Goal: Task Accomplishment & Management: Manage account settings

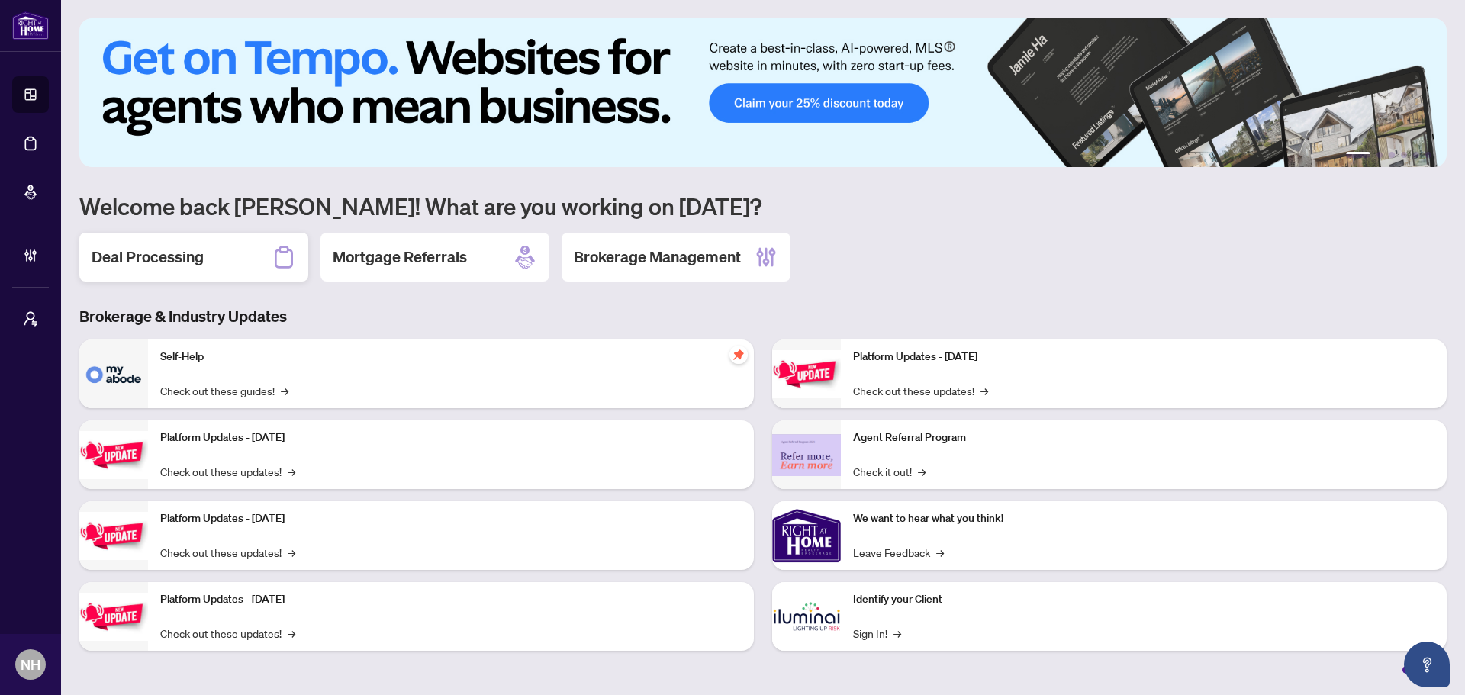
click at [218, 271] on div "Deal Processing" at bounding box center [193, 257] width 229 height 49
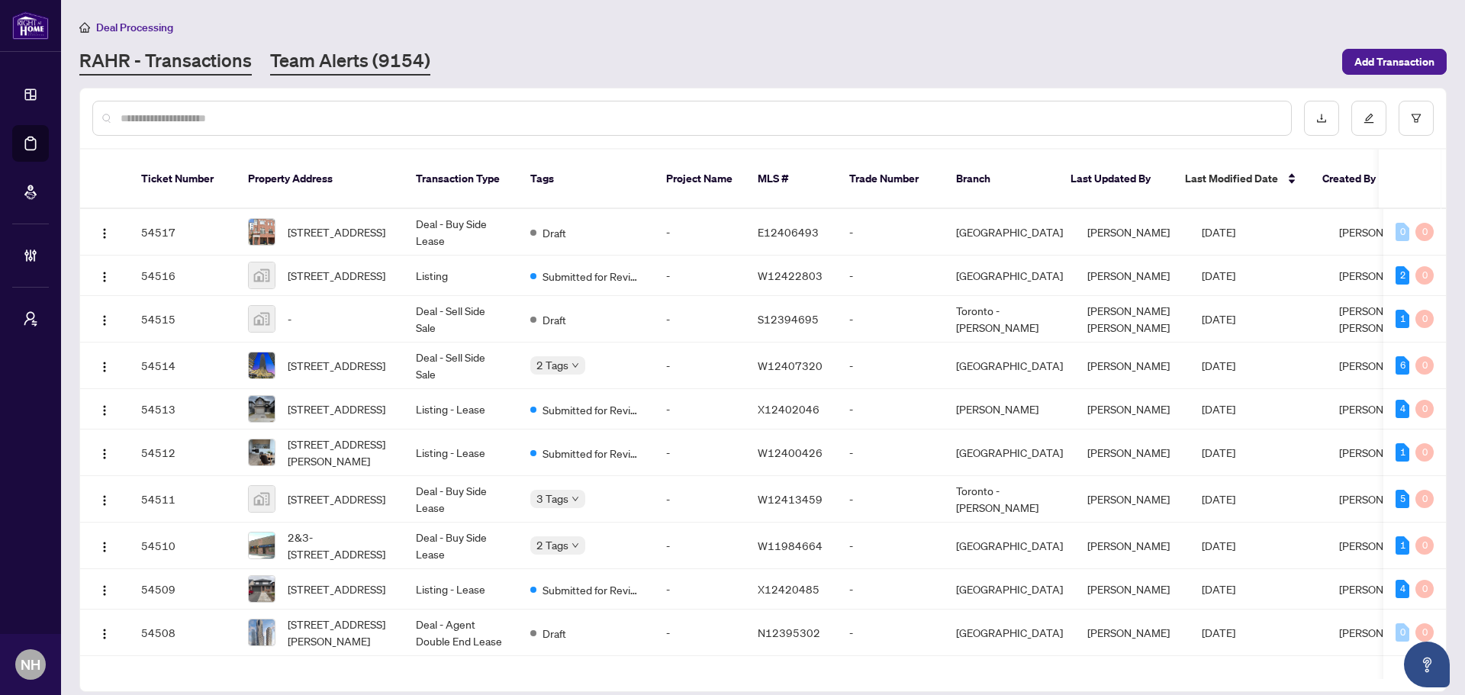
click at [353, 61] on link "Team Alerts (9154)" at bounding box center [350, 61] width 160 height 27
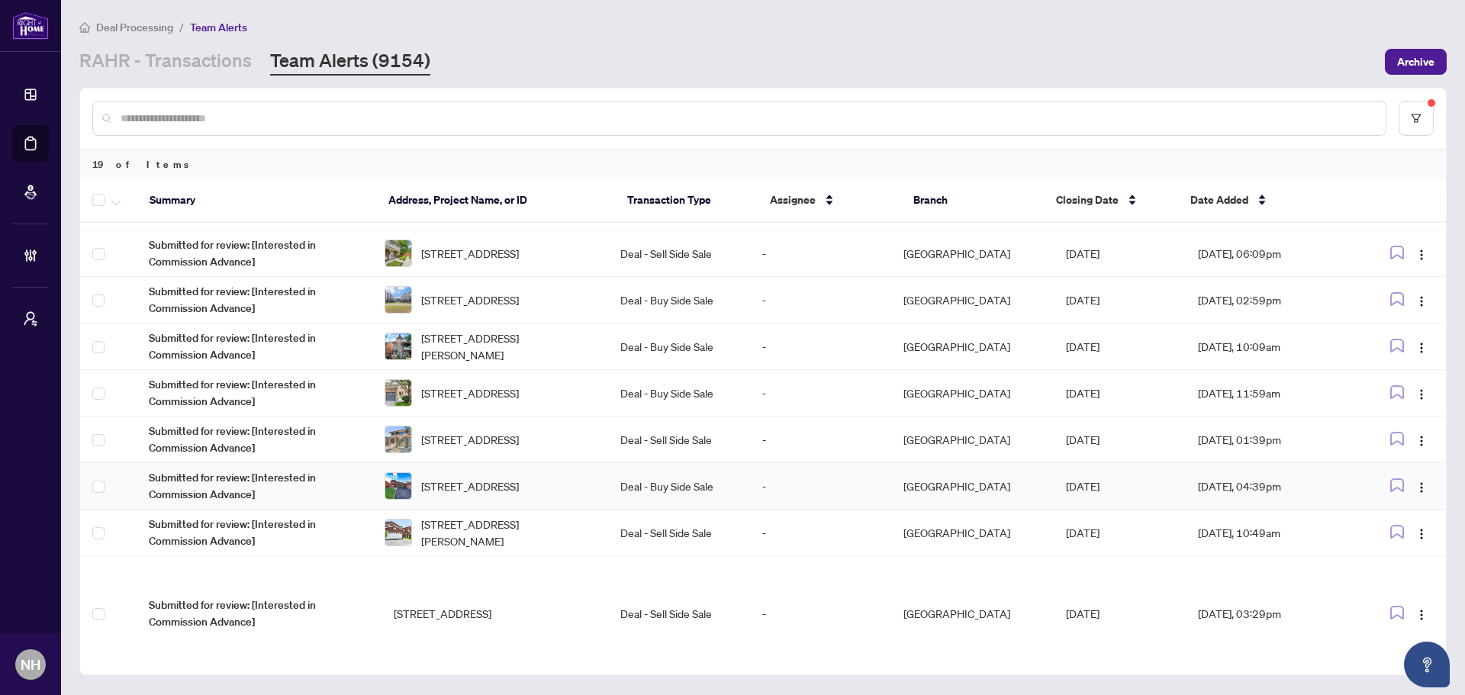
scroll to position [445, 0]
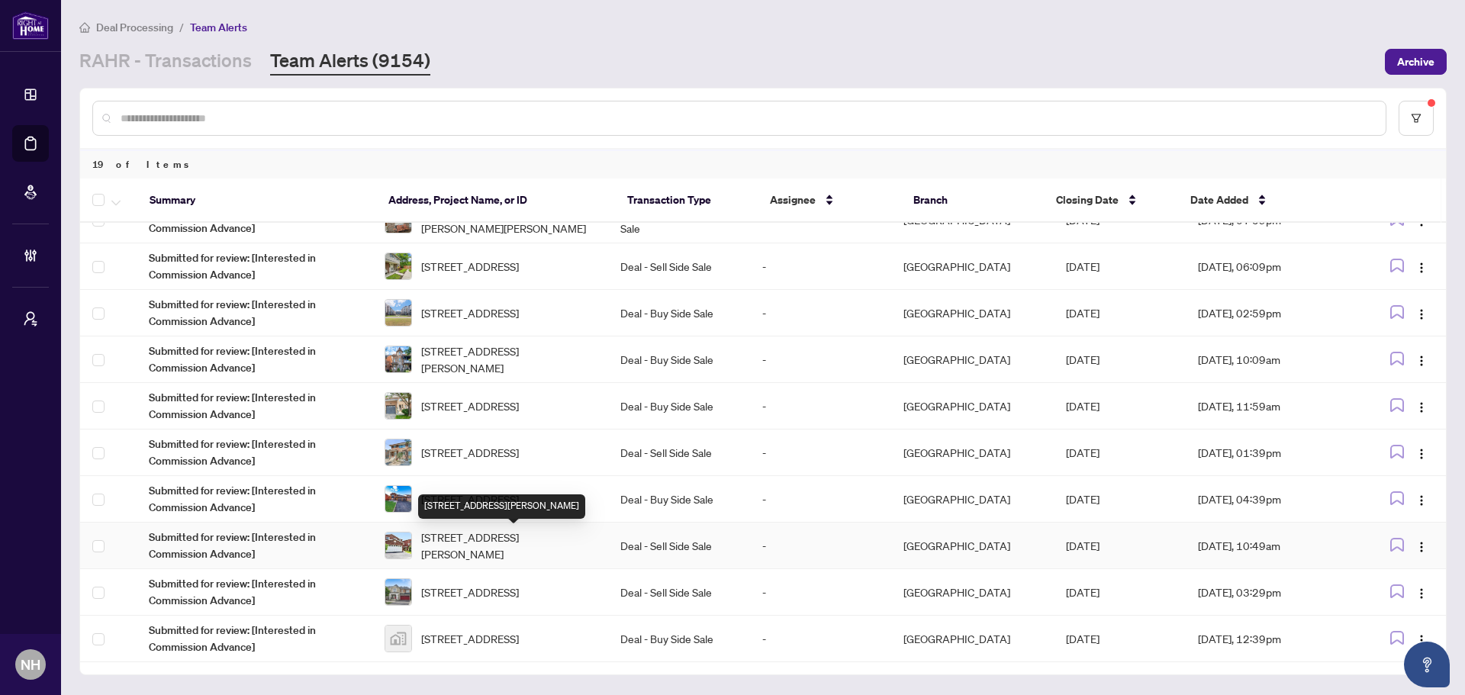
click at [502, 552] on span "22 Donna Dr, Brampton, Ontario L6Z 3T2, Canada" at bounding box center [508, 546] width 175 height 34
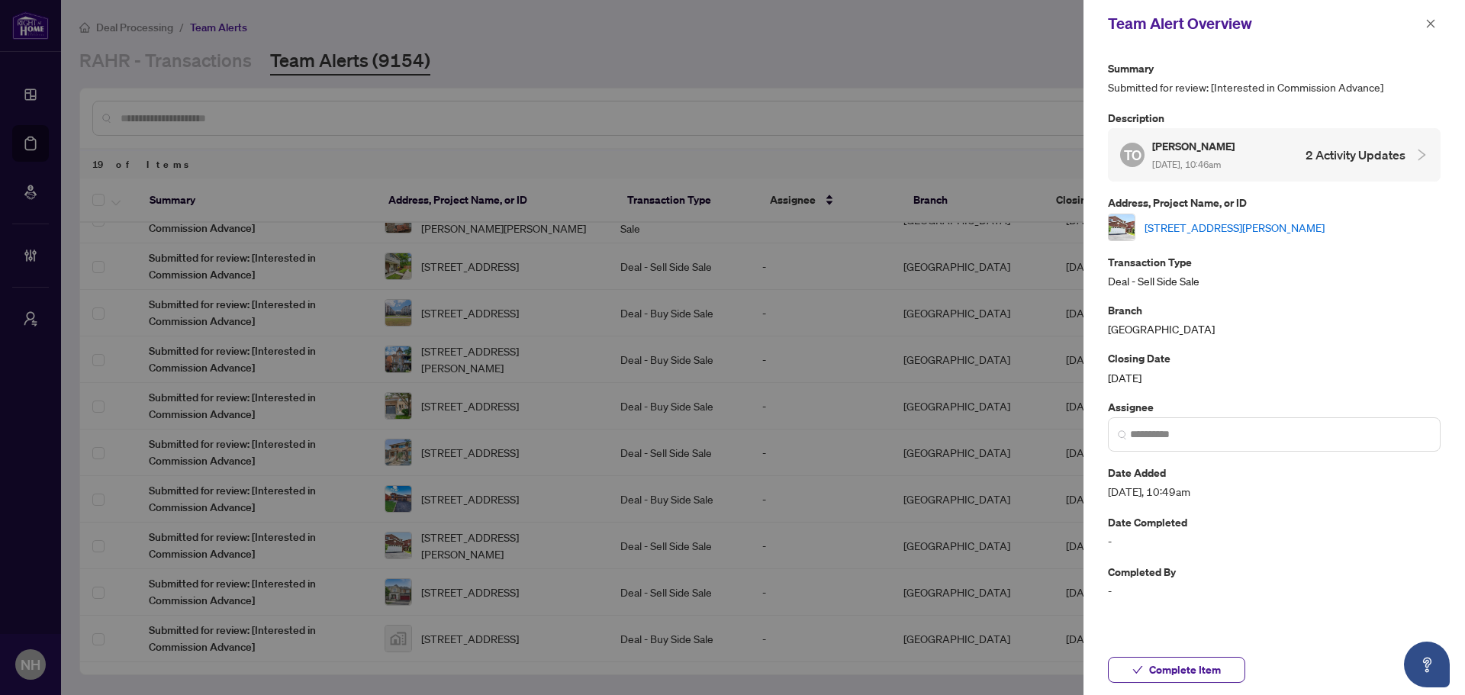
click at [1237, 226] on link "22 Donna Dr, Brampton, Ontario L6Z 3T2, Canada" at bounding box center [1234, 227] width 180 height 17
click at [1431, 23] on icon "close" at bounding box center [1431, 23] width 8 height 8
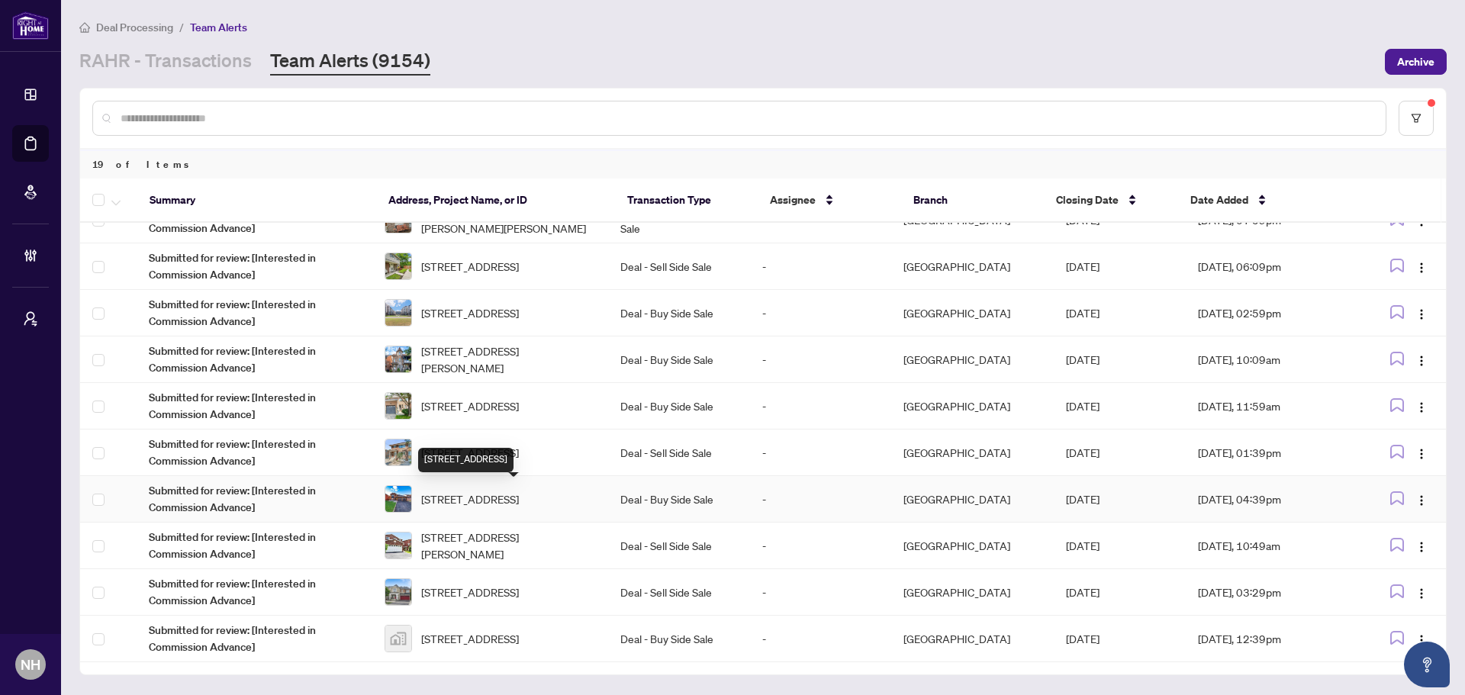
click at [490, 491] on span "52 Donaghedy Dr, Halton Hills, Ontario L7G 5H1, Canada" at bounding box center [470, 499] width 98 height 17
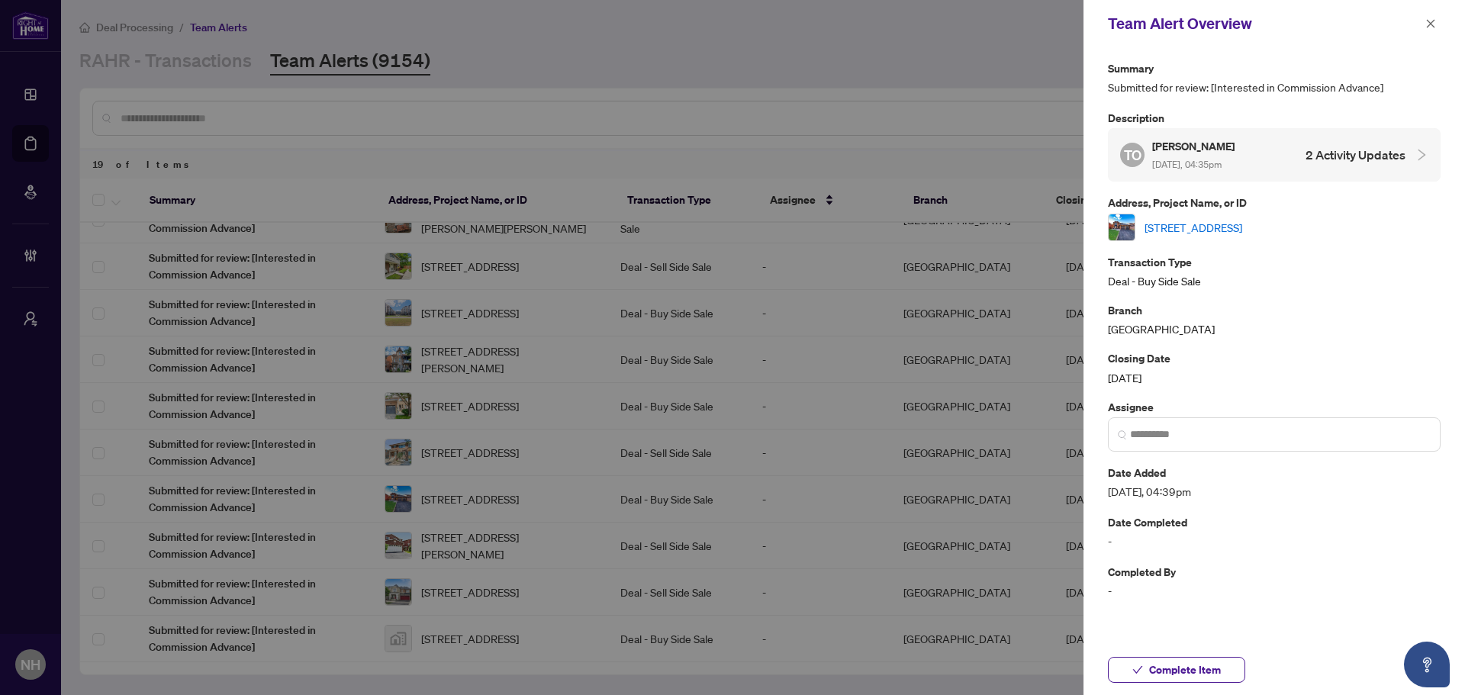
click at [1218, 234] on link "52 Donaghedy Dr, Halton Hills, Ontario L7G 5H1, Canada" at bounding box center [1193, 227] width 98 height 17
click at [1436, 23] on button "button" at bounding box center [1430, 23] width 20 height 18
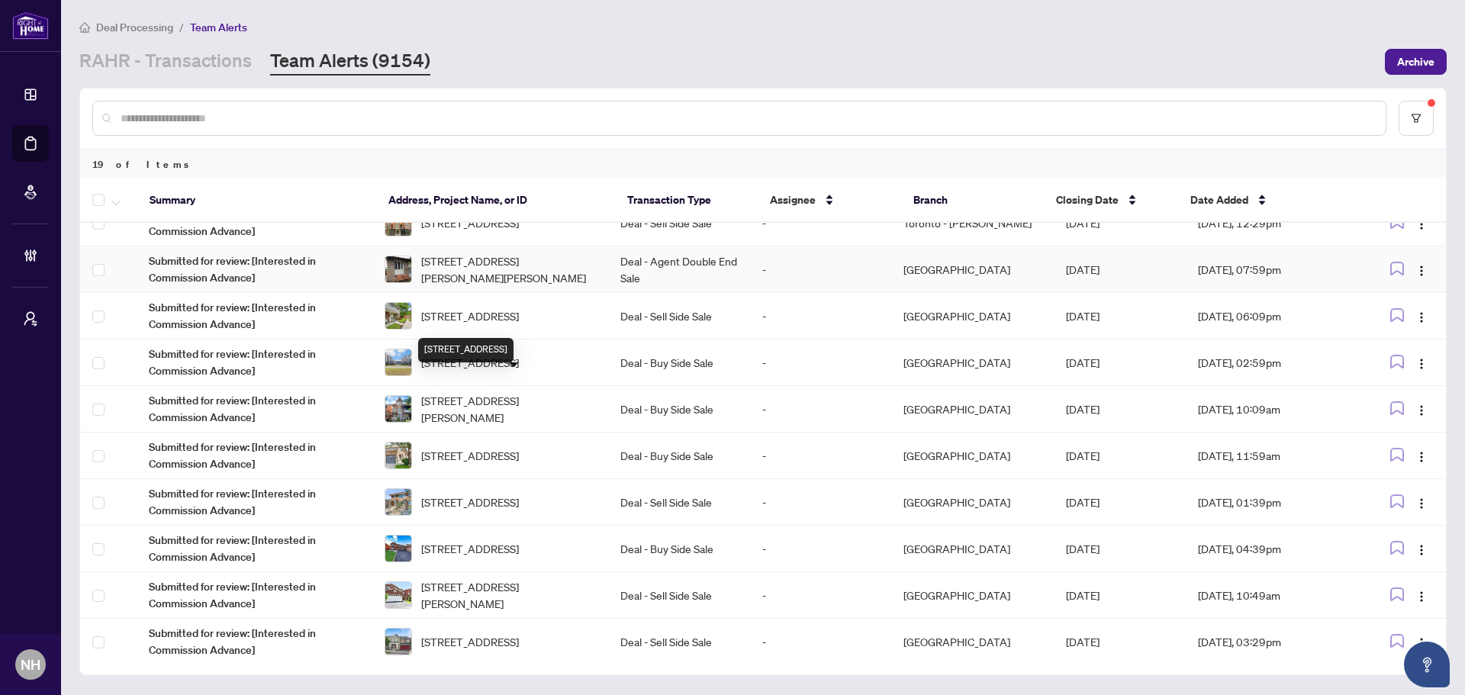
scroll to position [368, 0]
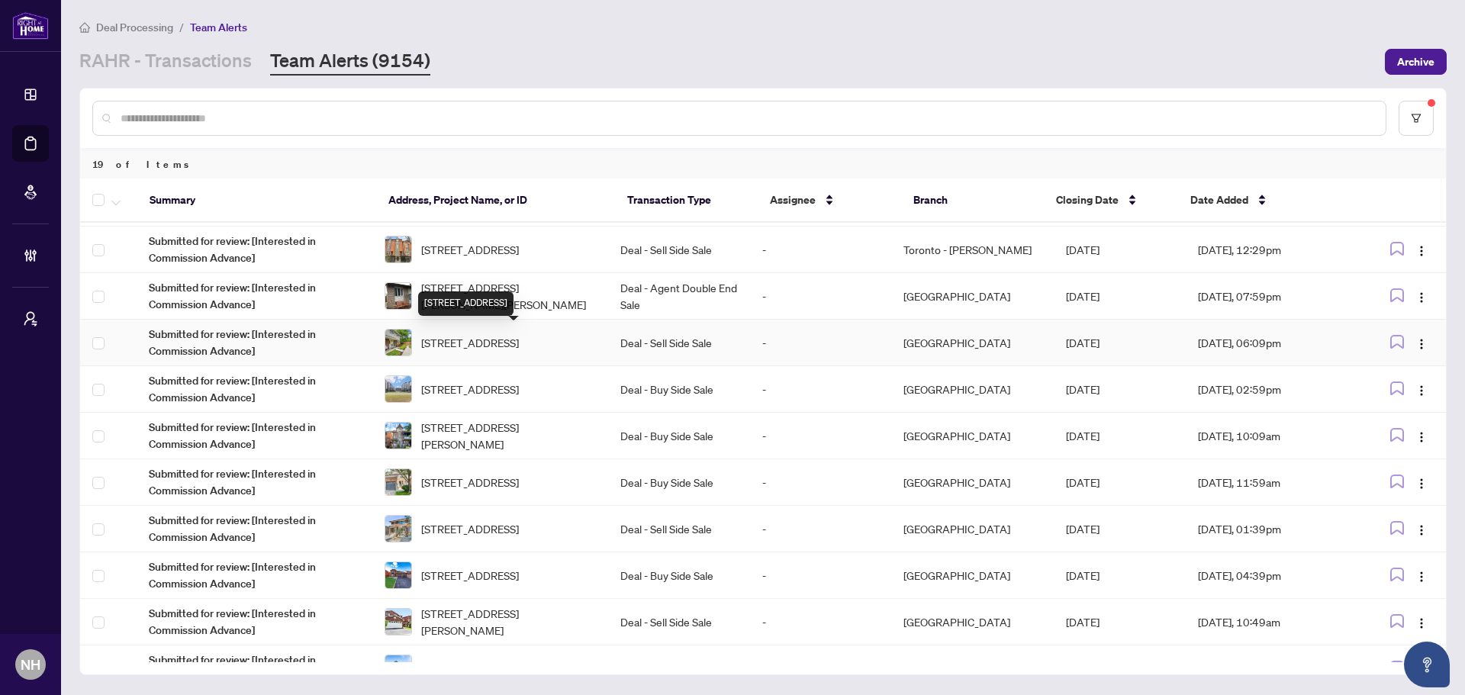
click at [519, 334] on span "30 Village Crt, Brampton, Ontario L6W 1A6, Canada" at bounding box center [470, 342] width 98 height 17
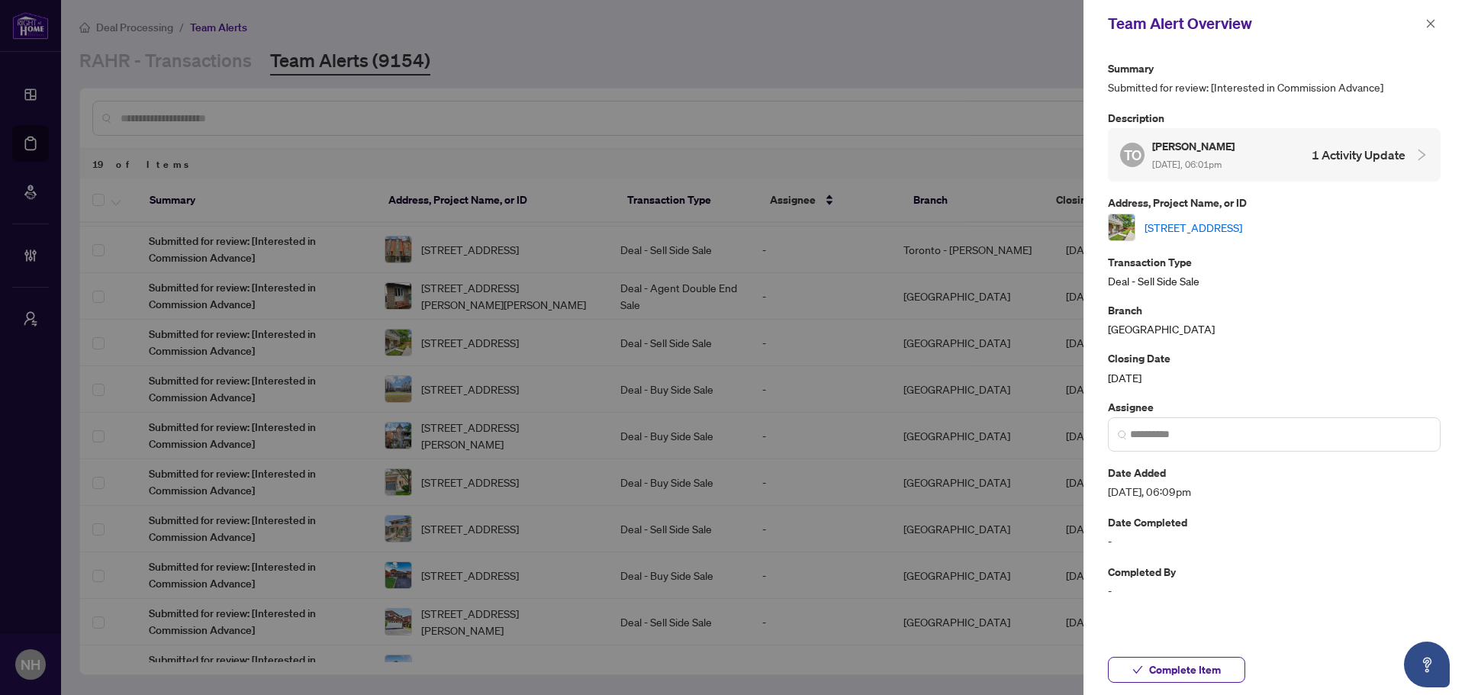
click at [1242, 227] on link "30 Village Crt, Brampton, Ontario L6W 1A6, Canada" at bounding box center [1193, 227] width 98 height 17
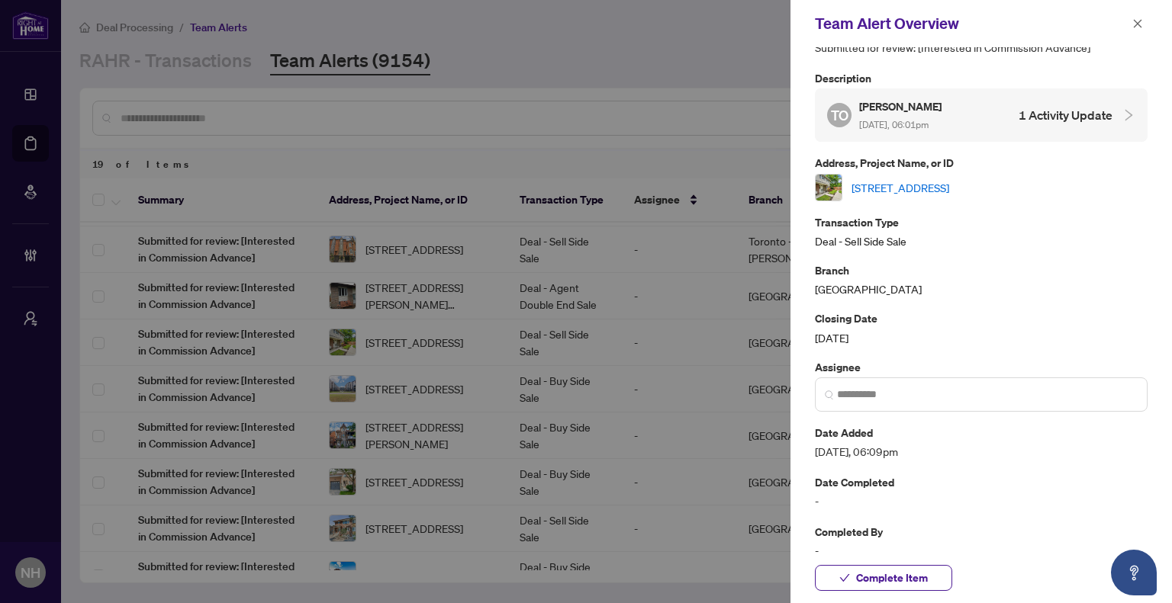
scroll to position [56, 0]
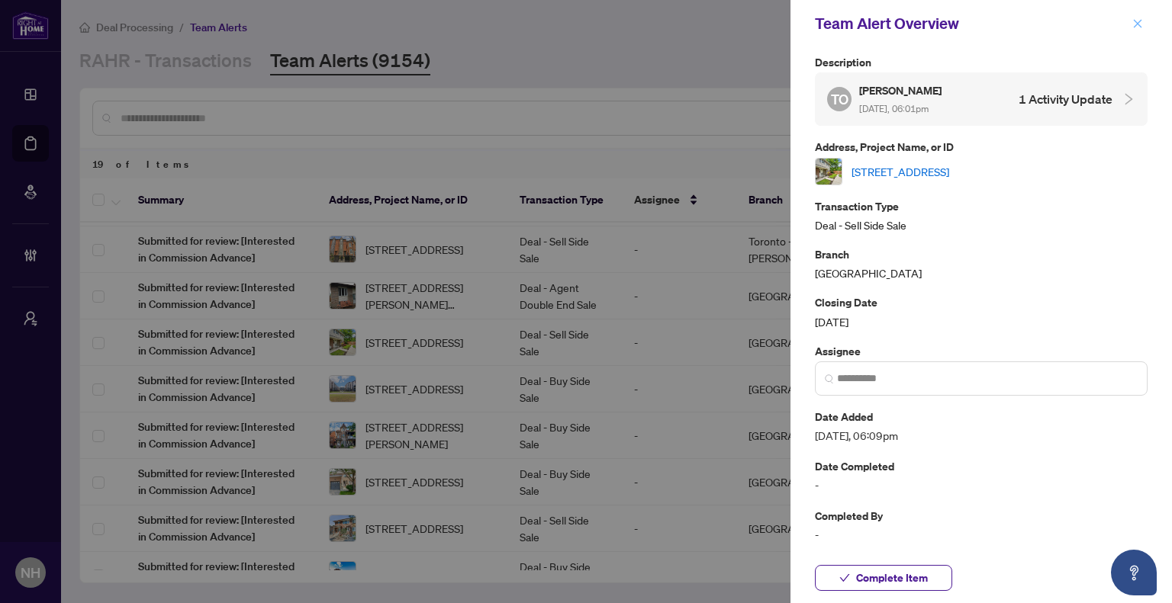
click at [1139, 18] on span "button" at bounding box center [1137, 23] width 11 height 24
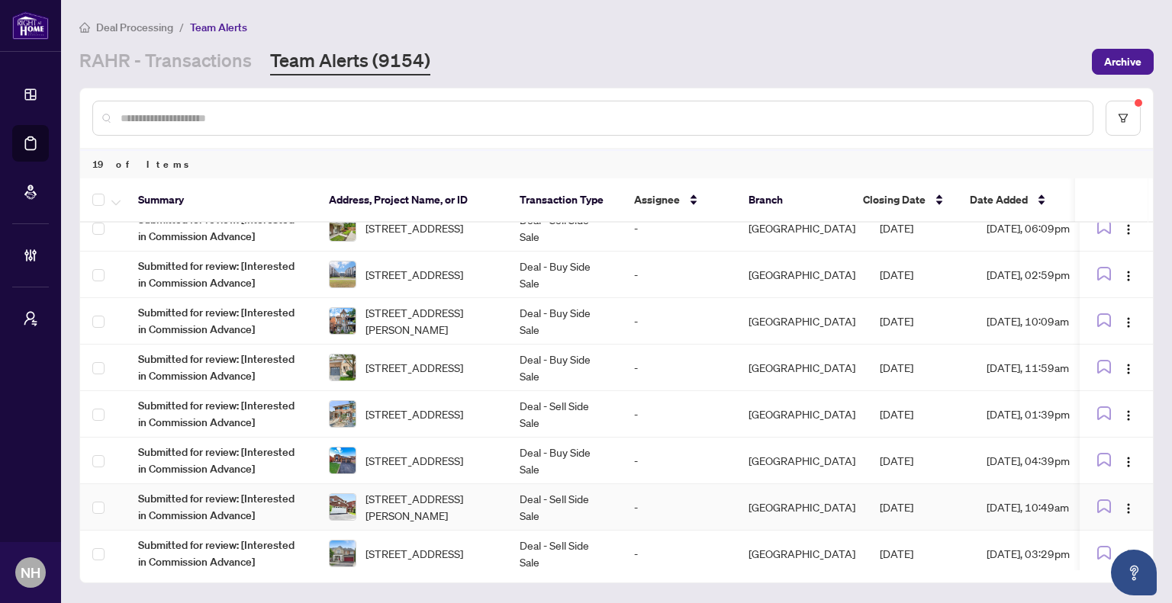
scroll to position [461, 0]
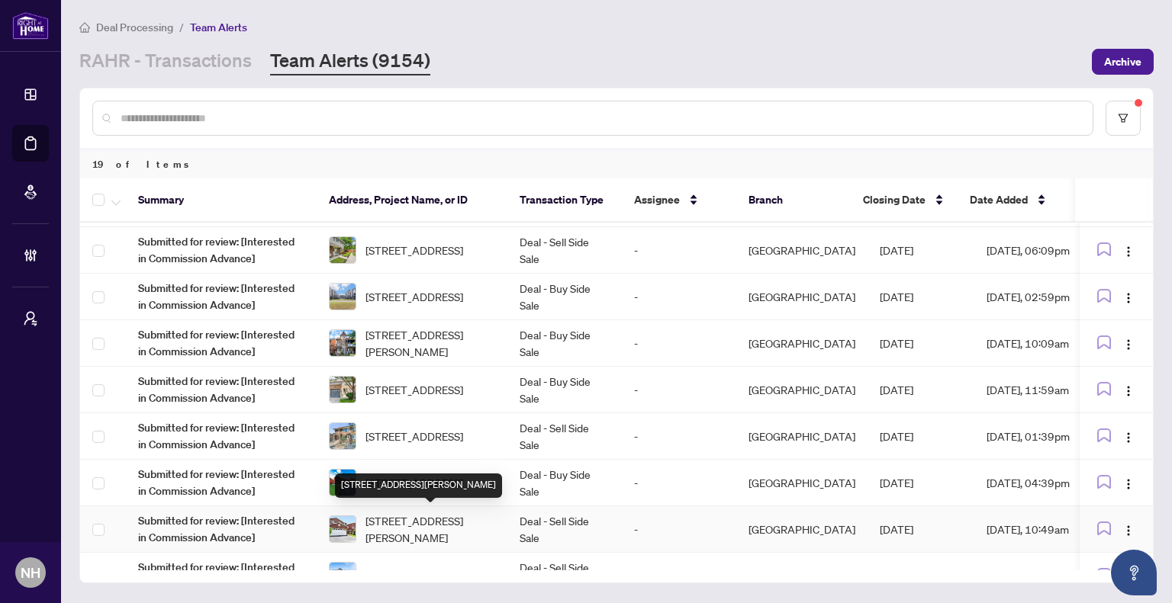
click at [386, 526] on span "22 Donna Dr, Brampton, Ontario L6Z 3T2, Canada" at bounding box center [430, 530] width 130 height 34
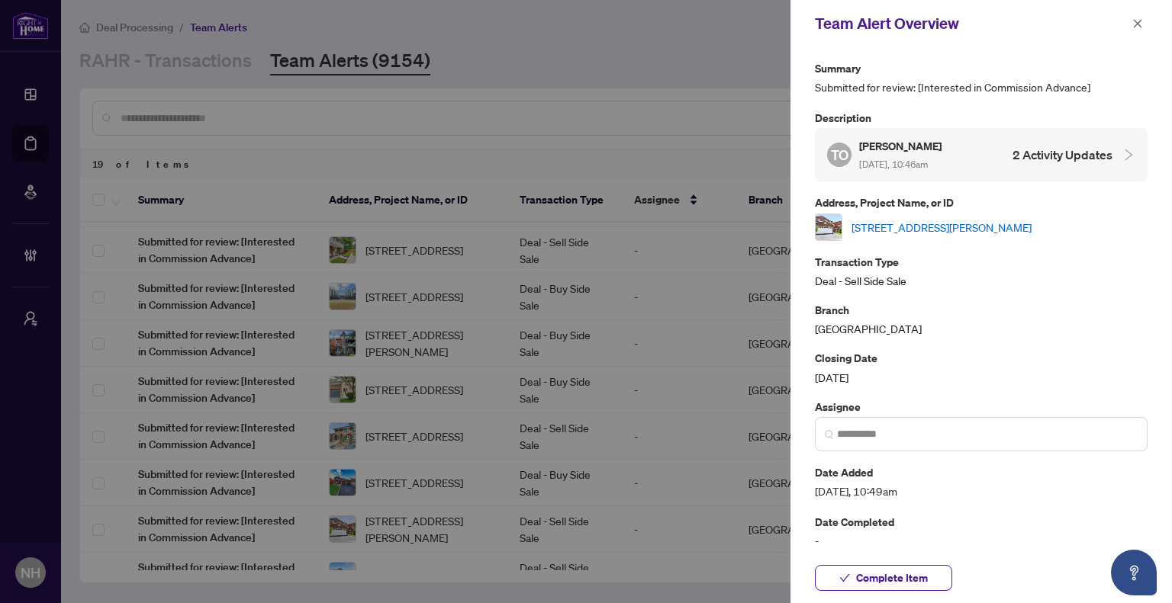
click at [958, 222] on link "22 Donna Dr, Brampton, Ontario L6Z 3T2, Canada" at bounding box center [941, 227] width 180 height 17
click at [1140, 24] on icon "close" at bounding box center [1137, 23] width 11 height 11
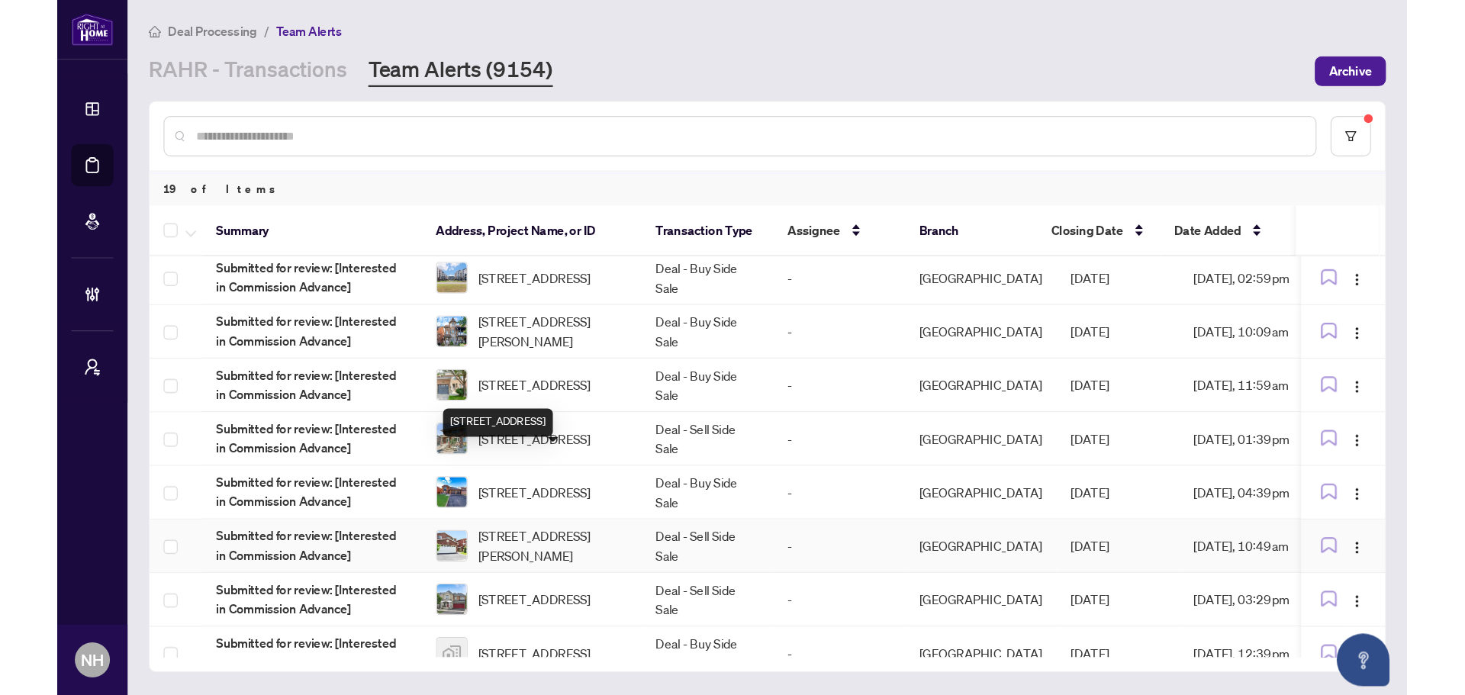
scroll to position [534, 0]
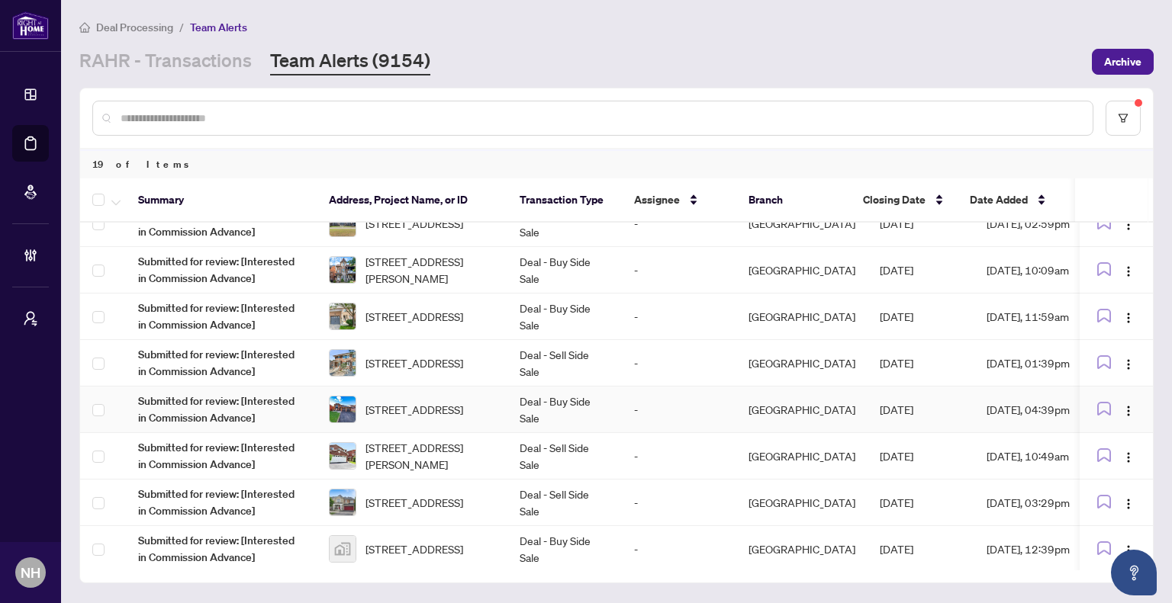
click at [463, 408] on span "52 Donaghedy Dr, Halton Hills, Ontario L7G 5H1, Canada" at bounding box center [414, 409] width 98 height 17
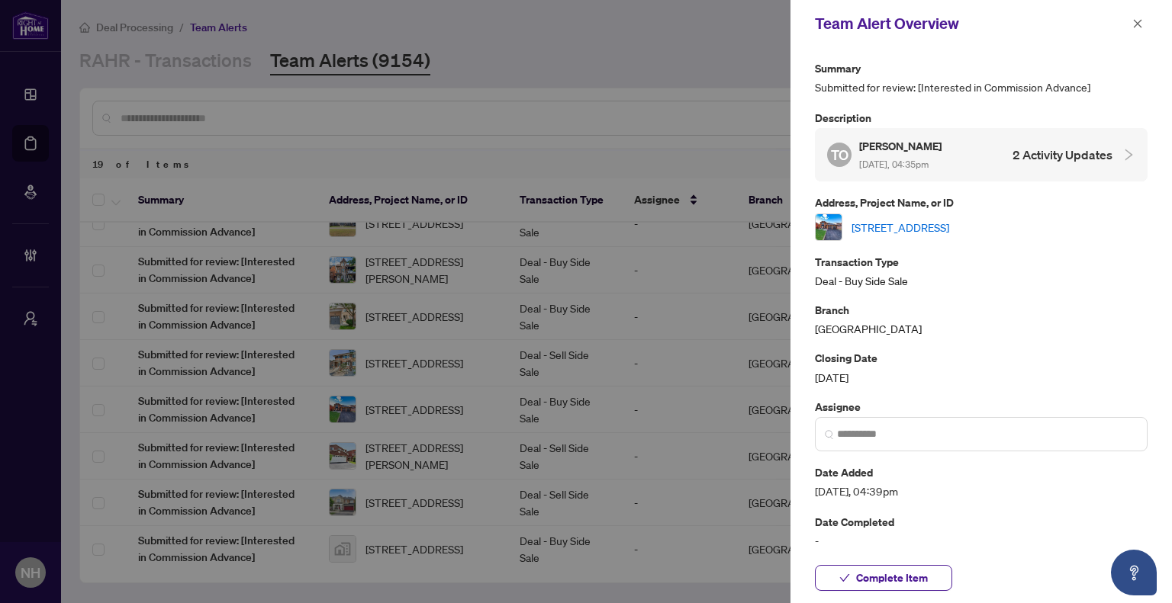
click at [949, 227] on link "52 Donaghedy Dr, Halton Hills, Ontario L7G 5H1, Canada" at bounding box center [900, 227] width 98 height 17
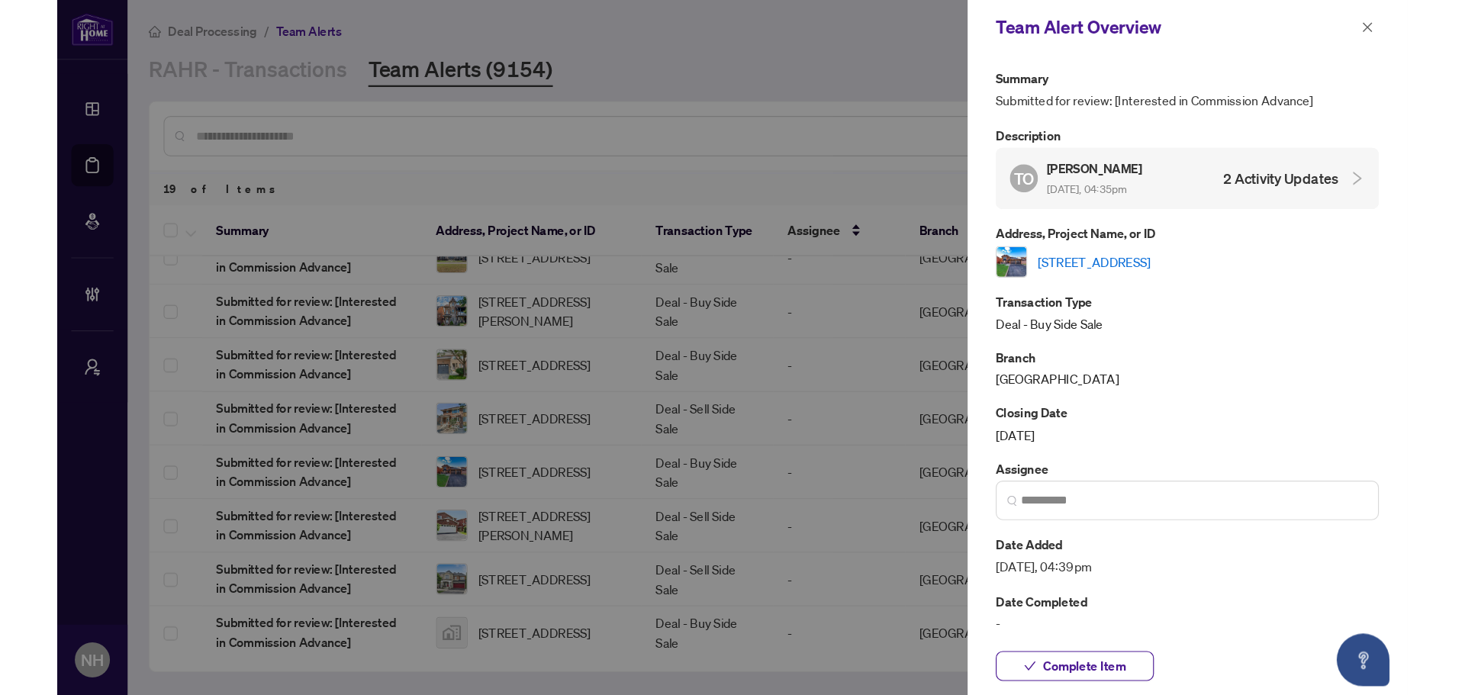
scroll to position [445, 0]
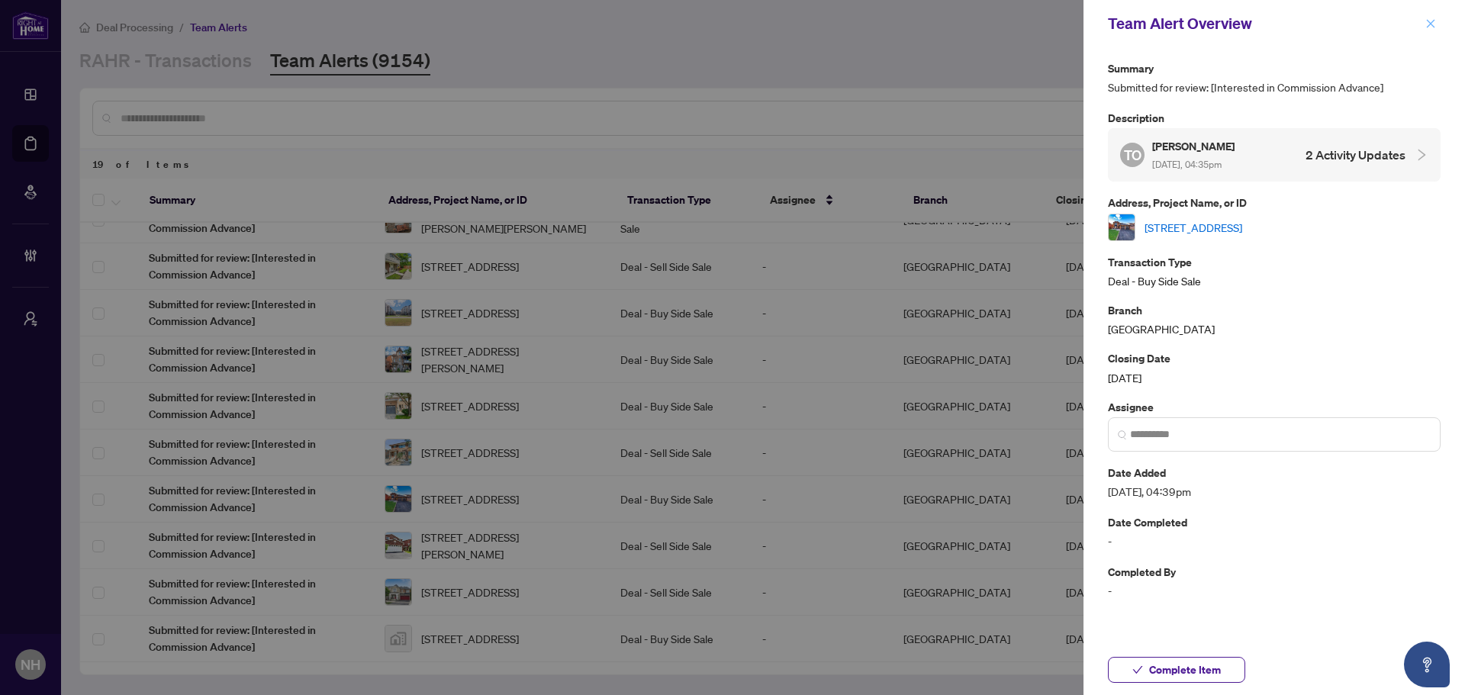
click at [1437, 21] on button "button" at bounding box center [1430, 23] width 20 height 18
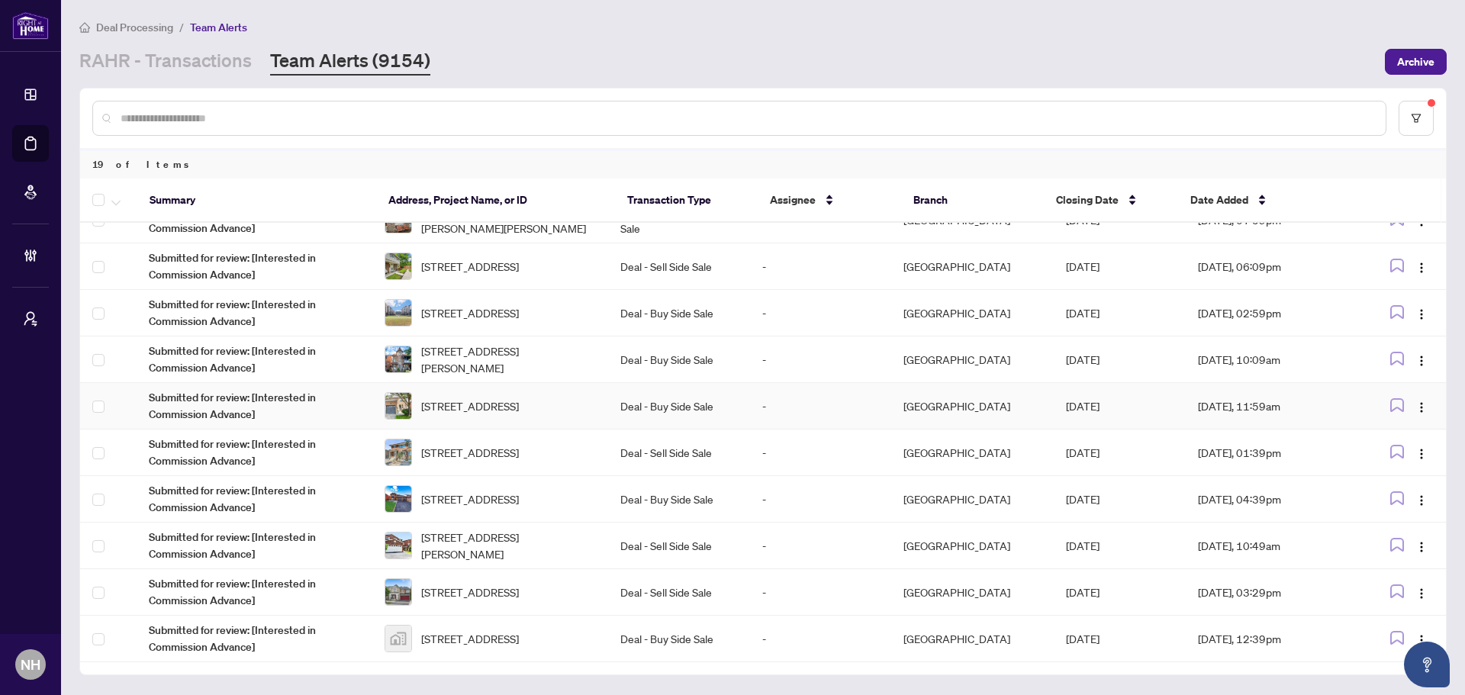
click at [487, 406] on span "5-1015 Galesway Blvd, Mississauga, Ontario L5V 3B2, Canada" at bounding box center [470, 405] width 98 height 17
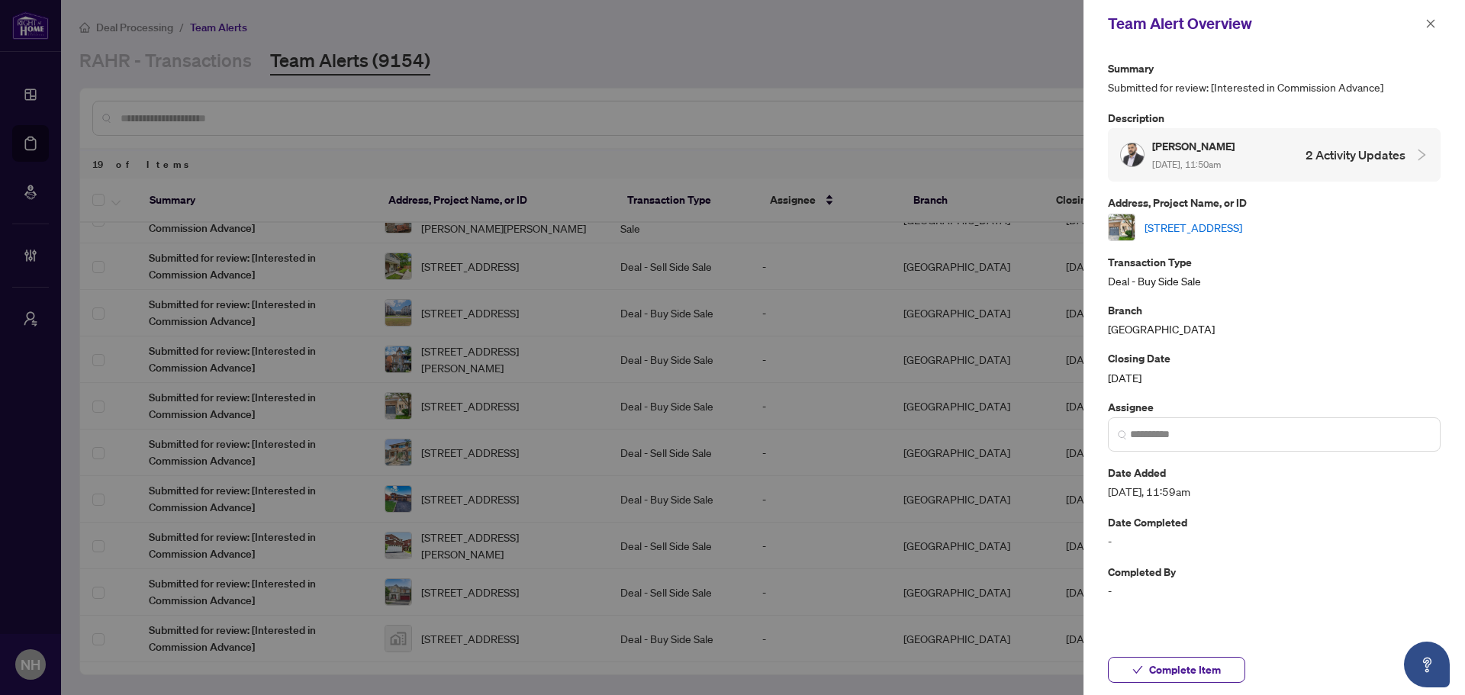
click at [1242, 231] on link "5-1015 Galesway Blvd, Mississauga, Ontario L5V 3B2, Canada" at bounding box center [1193, 227] width 98 height 17
click at [1429, 21] on icon "close" at bounding box center [1430, 23] width 11 height 11
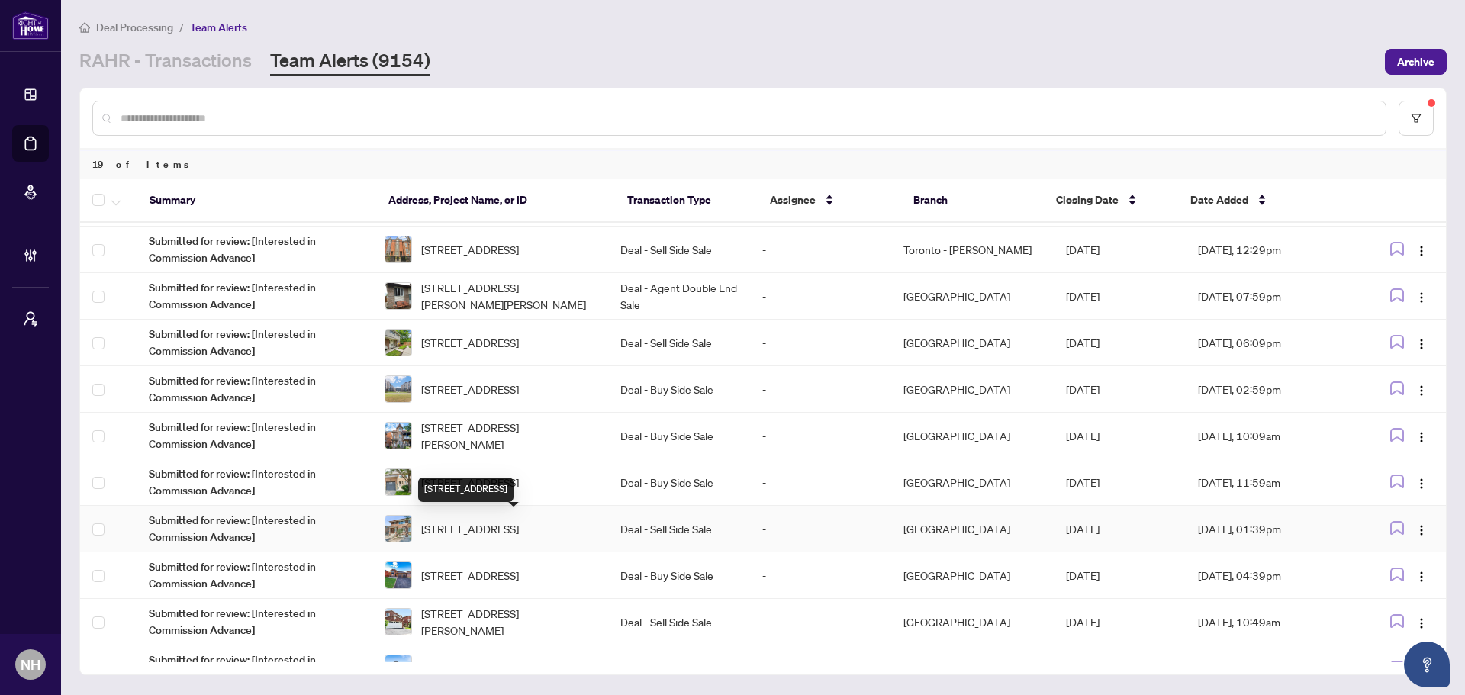
scroll to position [292, 0]
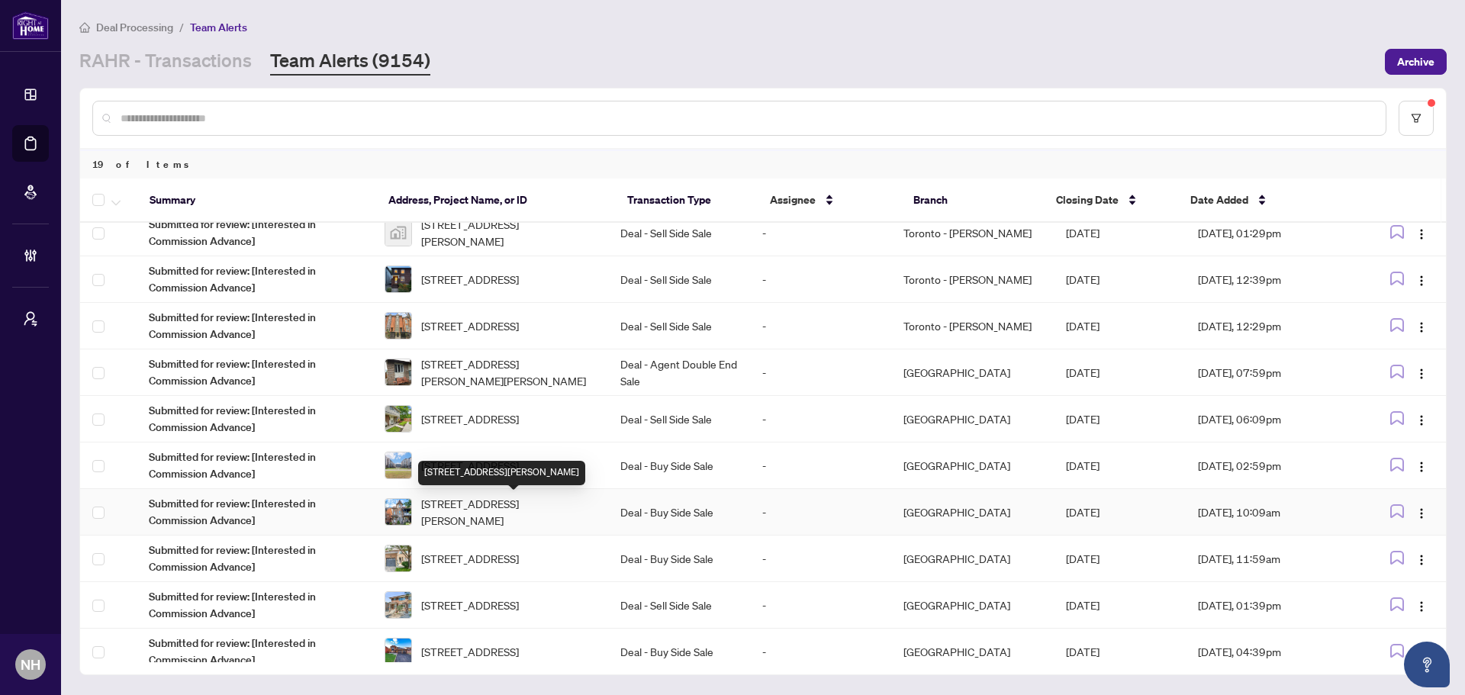
click at [462, 513] on span "78 Rory Rd, Toronto, Ontario M6L 3G1, Canada" at bounding box center [508, 512] width 175 height 34
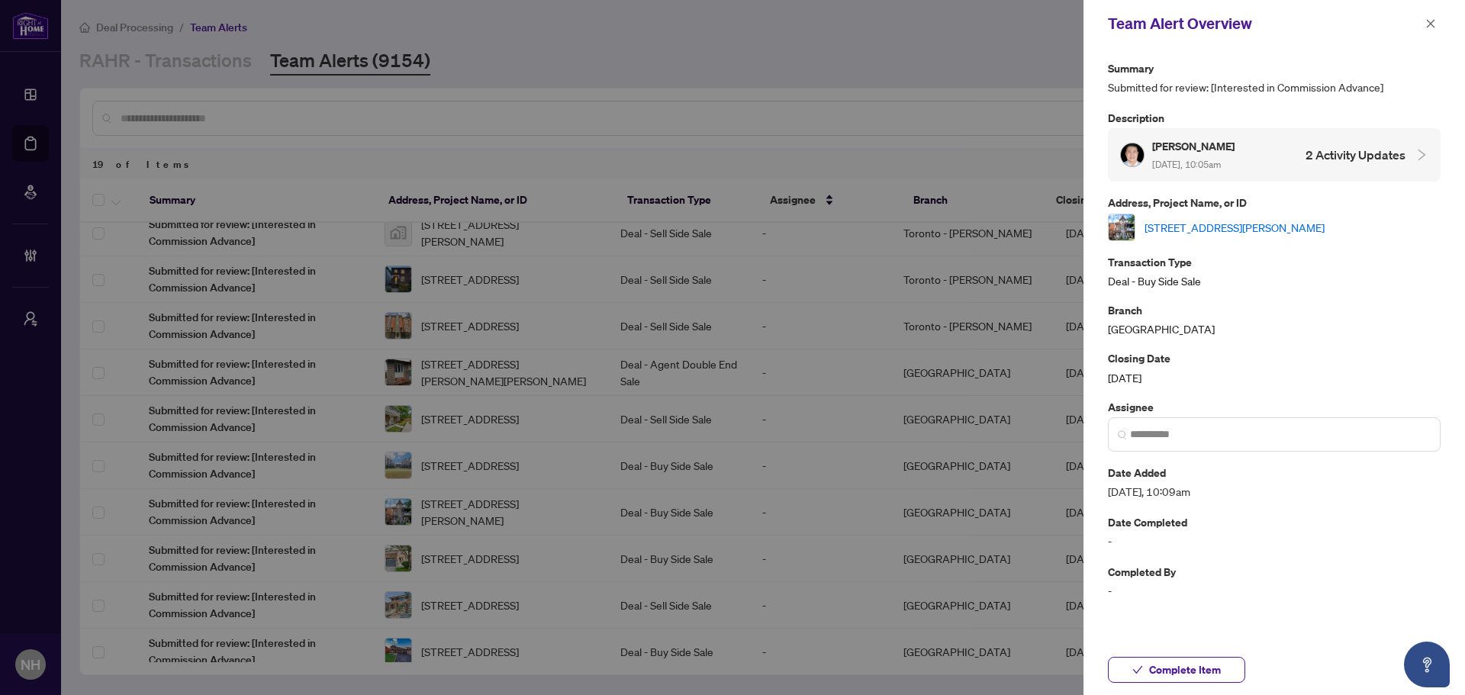
click at [1198, 226] on link "78 Rory Rd, Toronto, Ontario M6L 3G1, Canada" at bounding box center [1234, 227] width 180 height 17
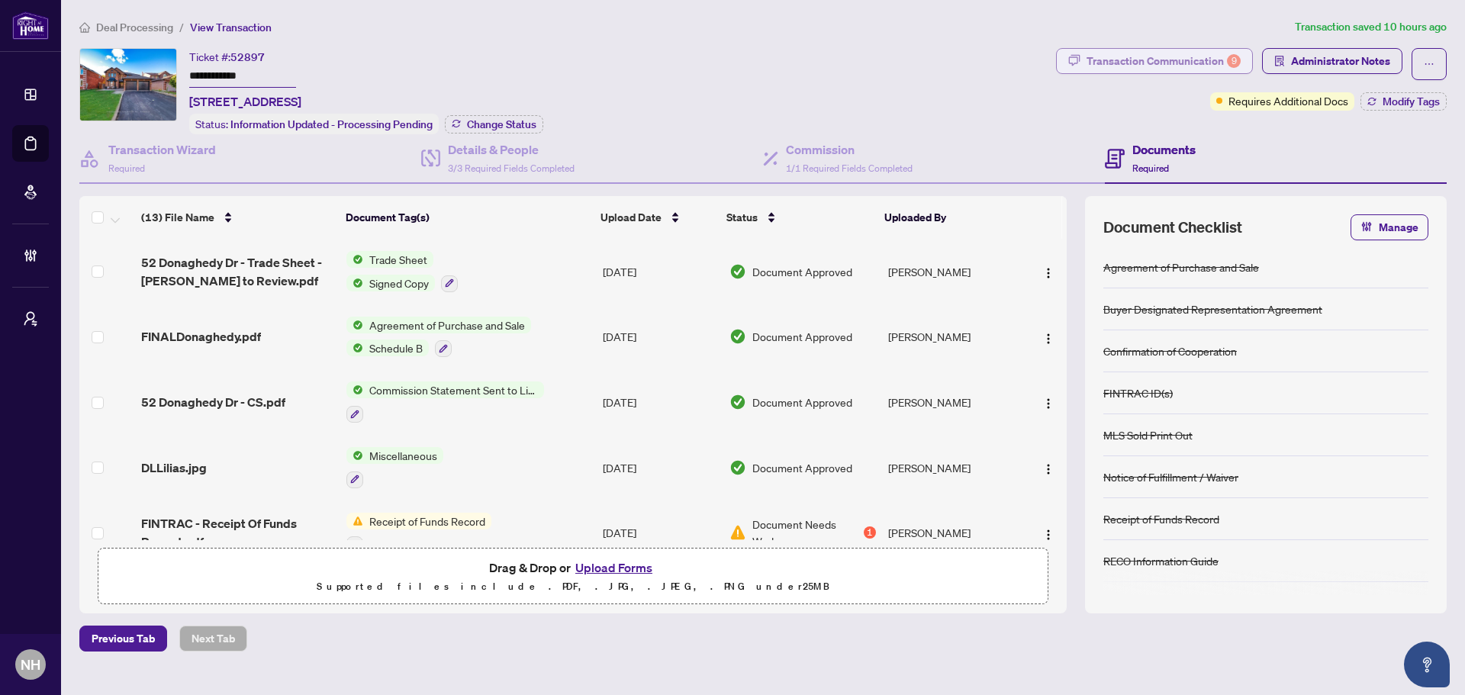
click at [1120, 69] on div "Transaction Communication 9" at bounding box center [1163, 61] width 154 height 24
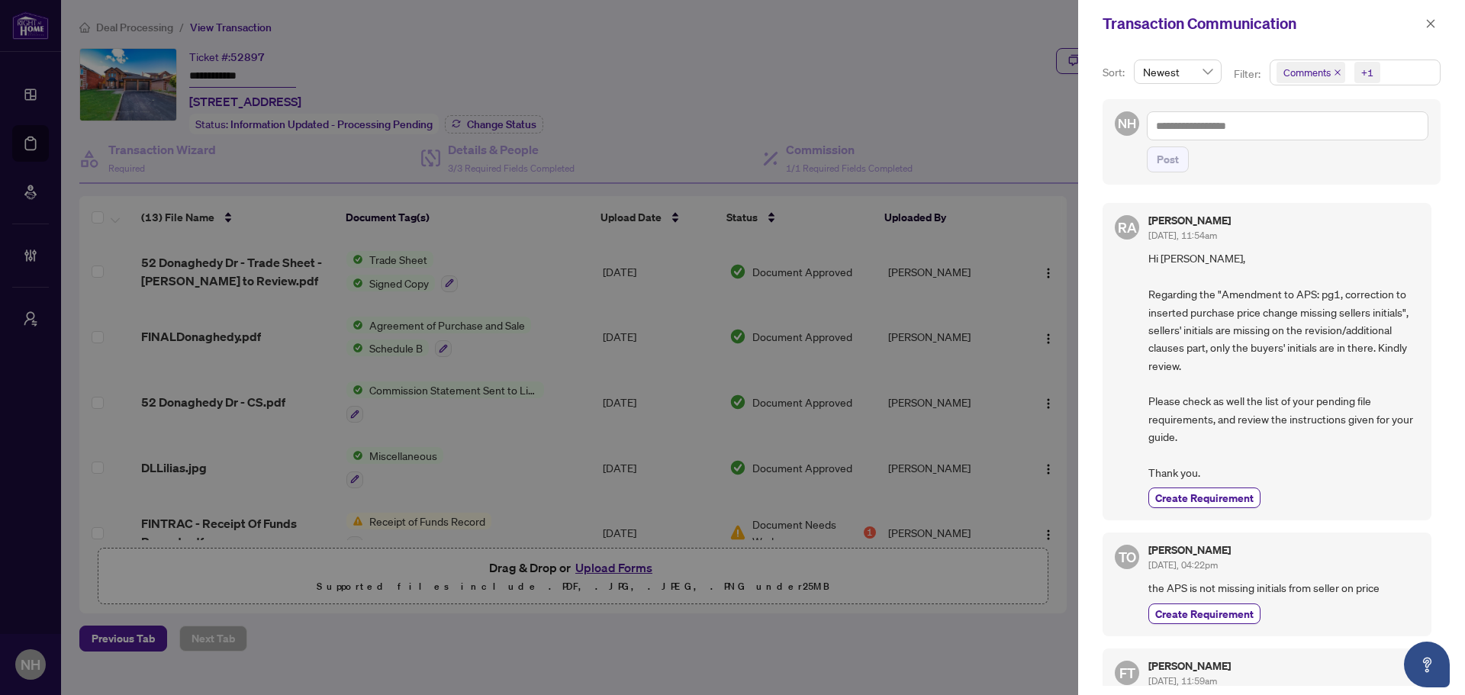
click at [1337, 73] on icon "close" at bounding box center [1337, 72] width 6 height 6
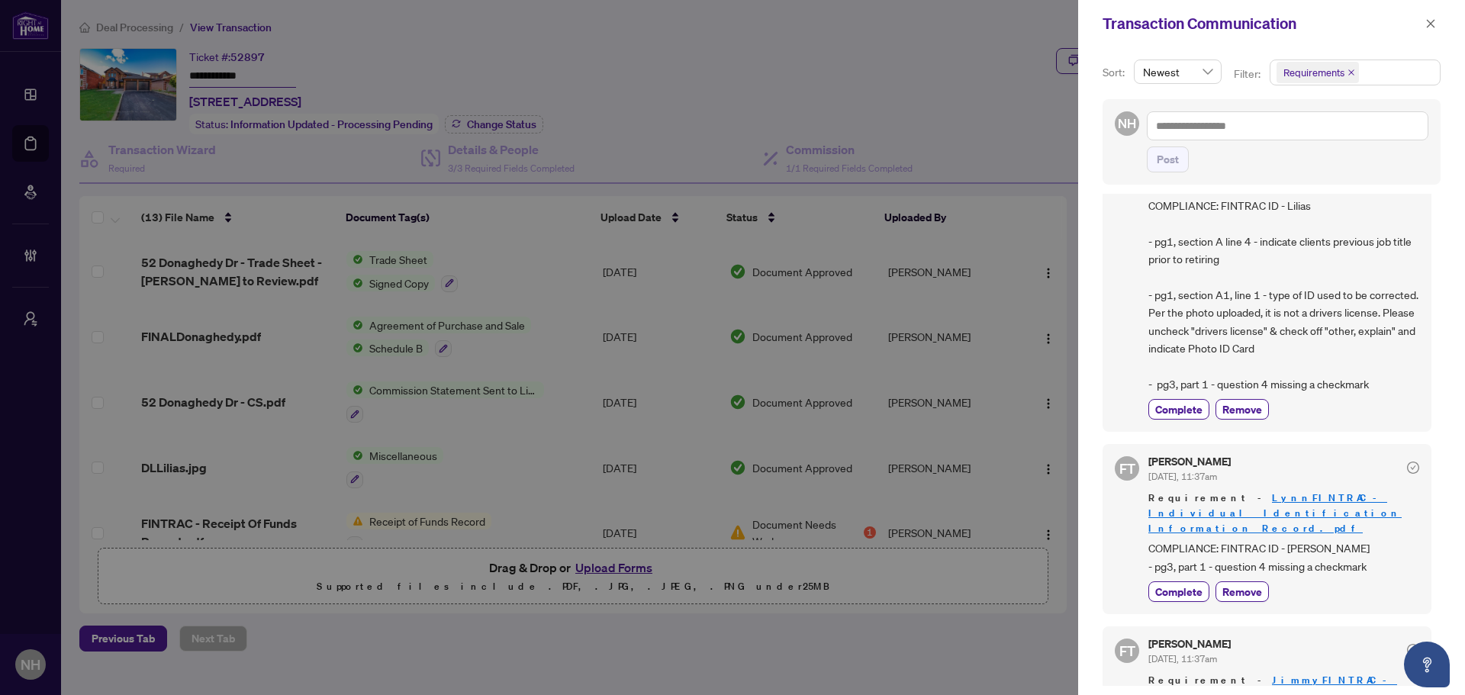
scroll to position [76, 0]
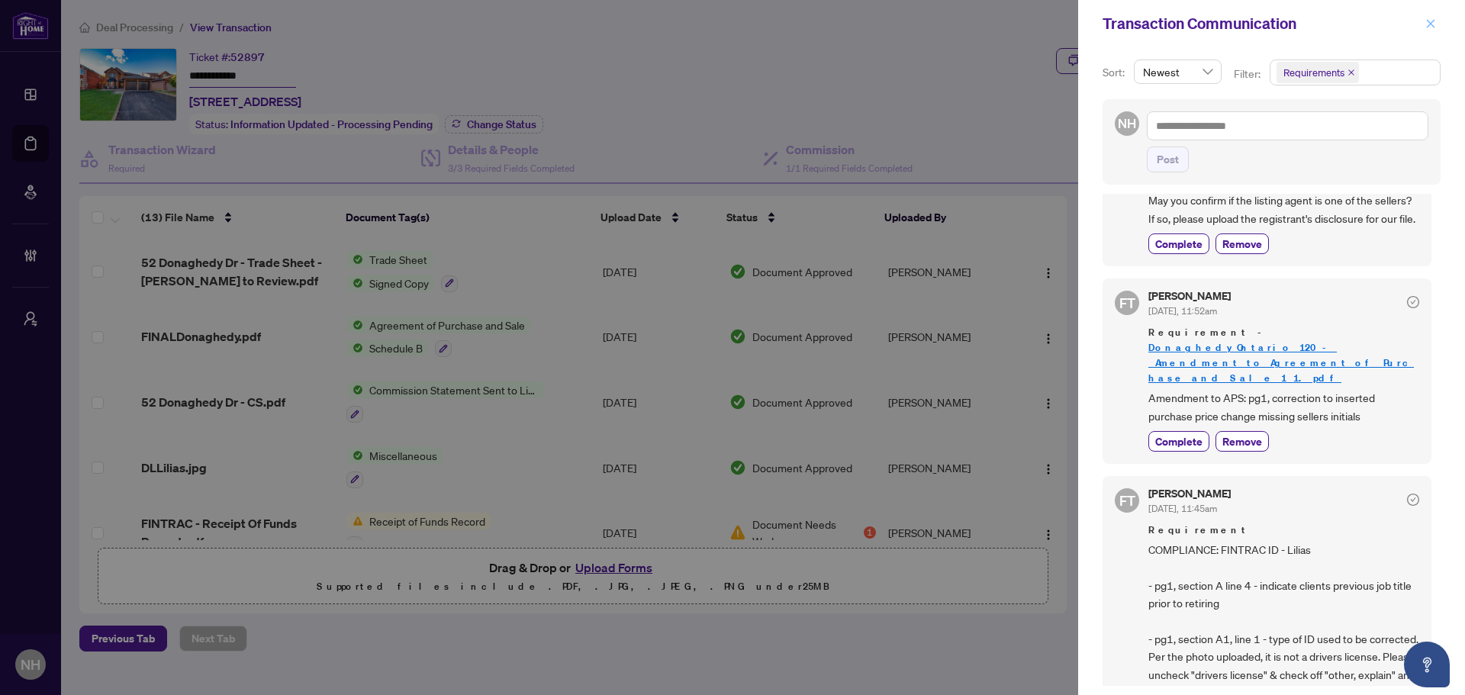
click at [1434, 31] on span "button" at bounding box center [1430, 23] width 11 height 24
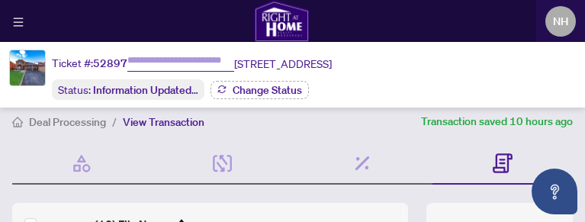
type input "**********"
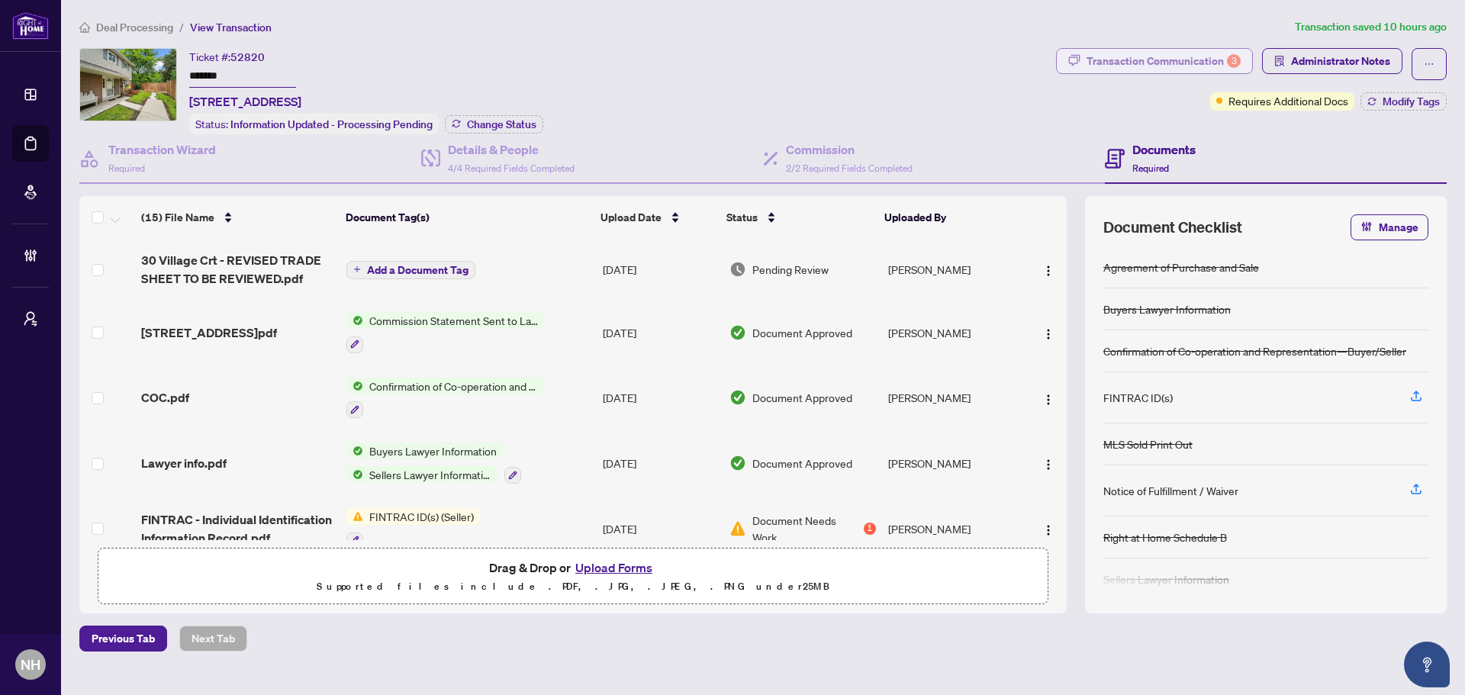
click at [1177, 56] on div "Transaction Communication 3" at bounding box center [1163, 61] width 154 height 24
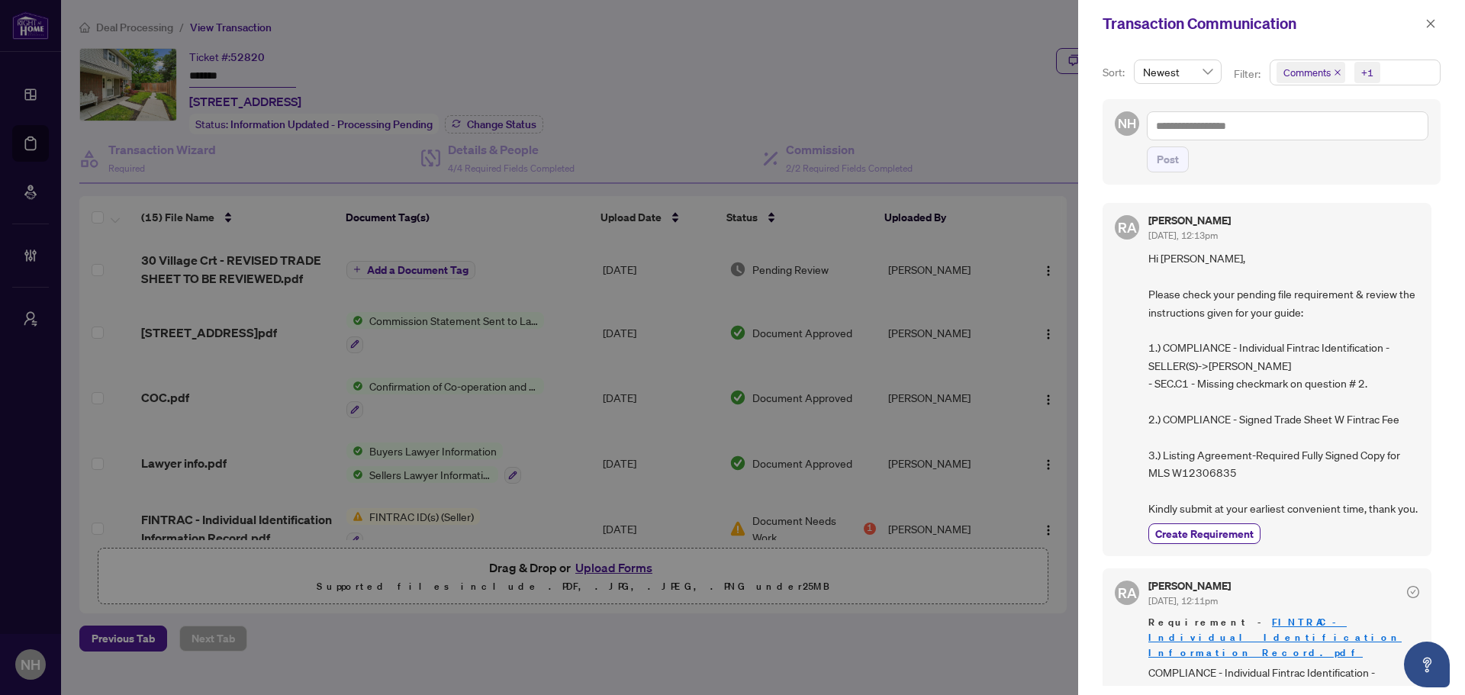
click at [1333, 73] on icon "close" at bounding box center [1337, 73] width 8 height 8
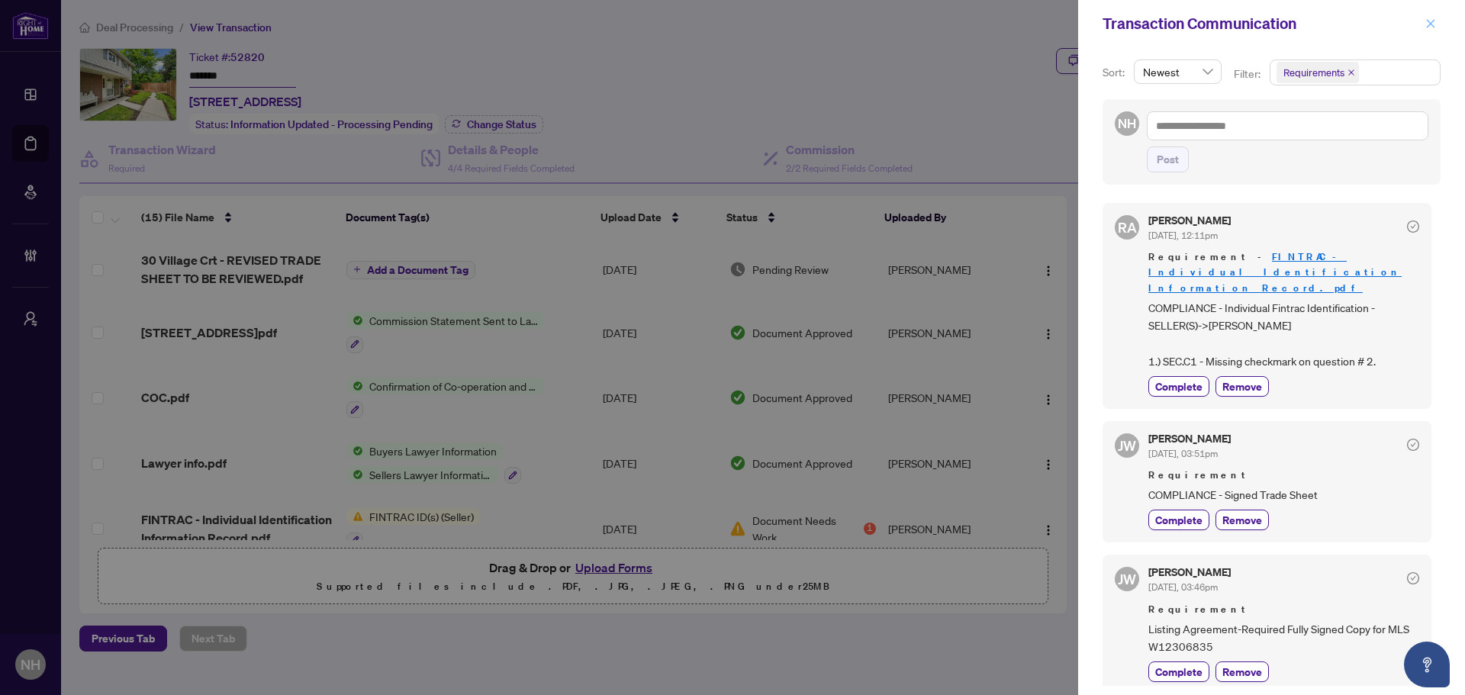
click at [1427, 24] on icon "close" at bounding box center [1430, 23] width 11 height 11
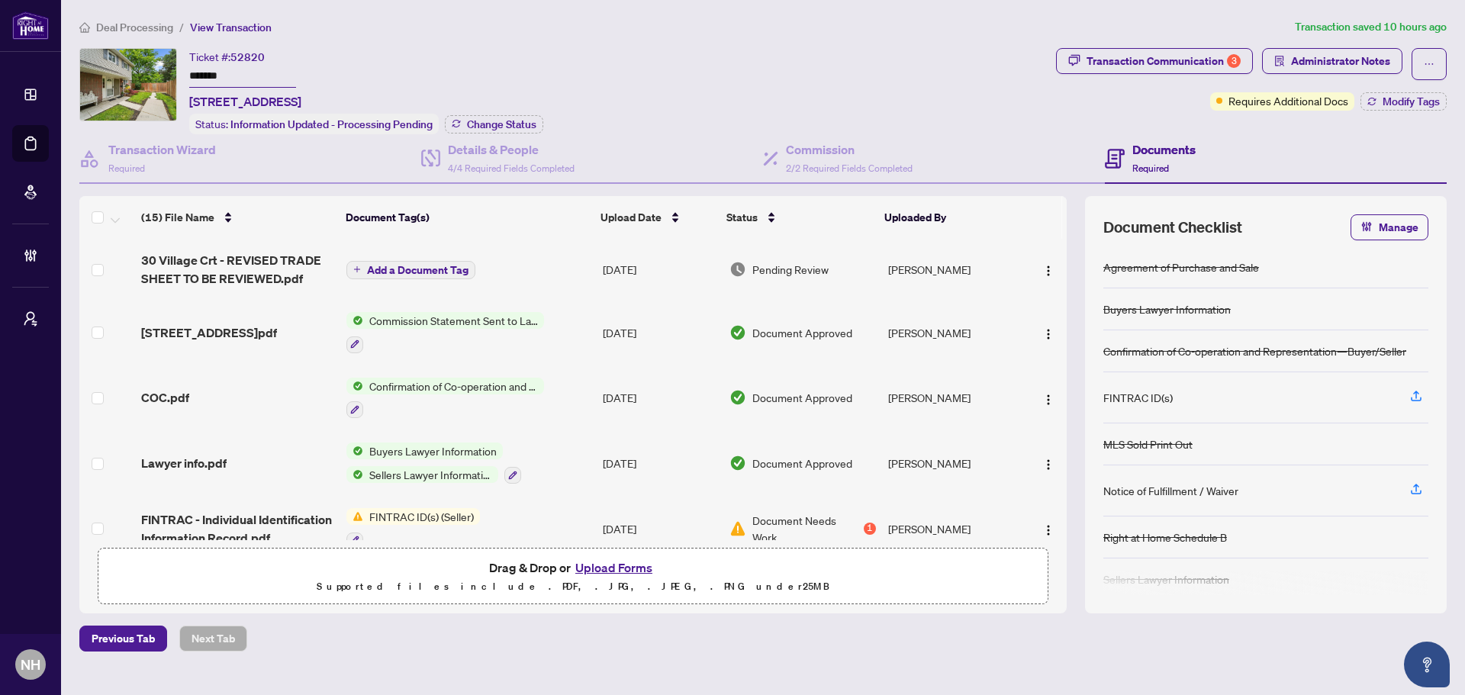
click at [125, 24] on span "Deal Processing" at bounding box center [134, 28] width 77 height 14
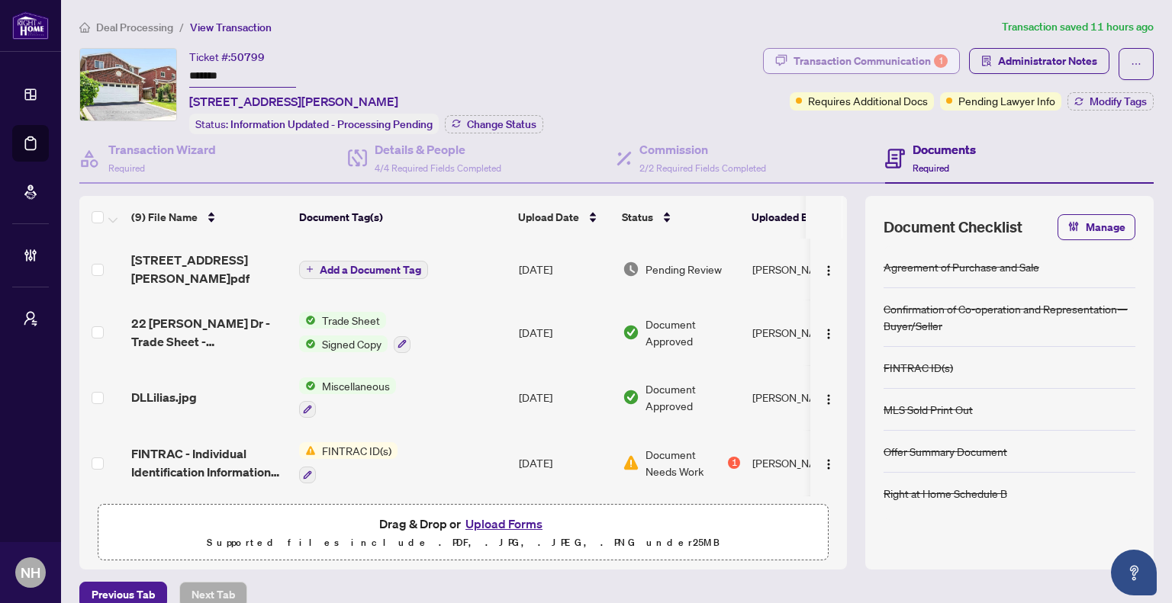
click at [840, 59] on div "Transaction Communication 1" at bounding box center [870, 61] width 154 height 24
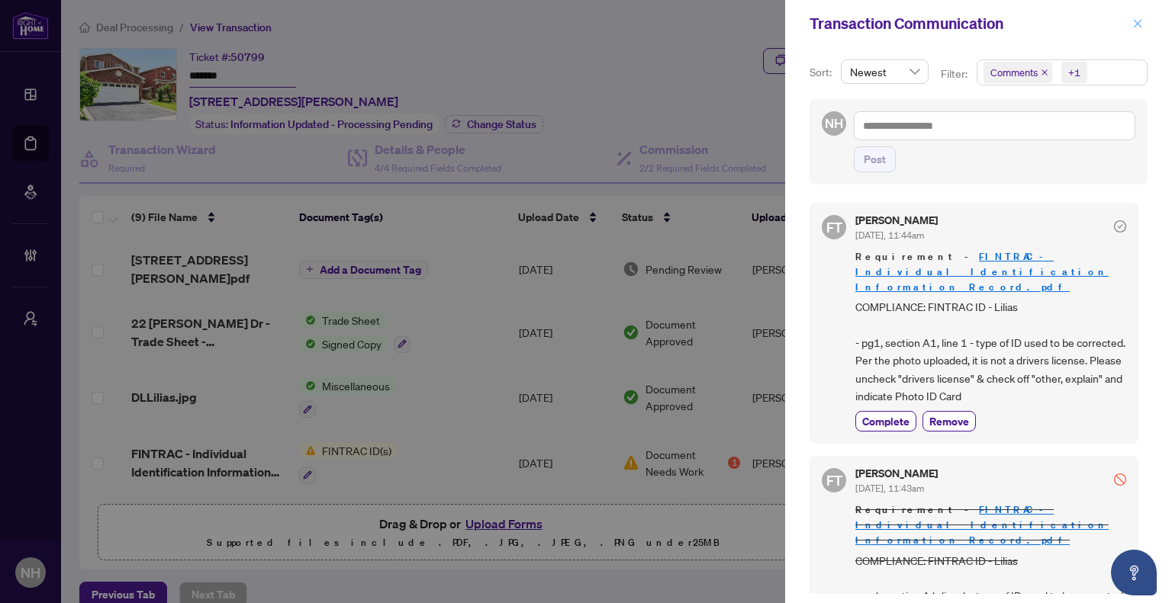
click at [1136, 21] on icon "close" at bounding box center [1137, 23] width 11 height 11
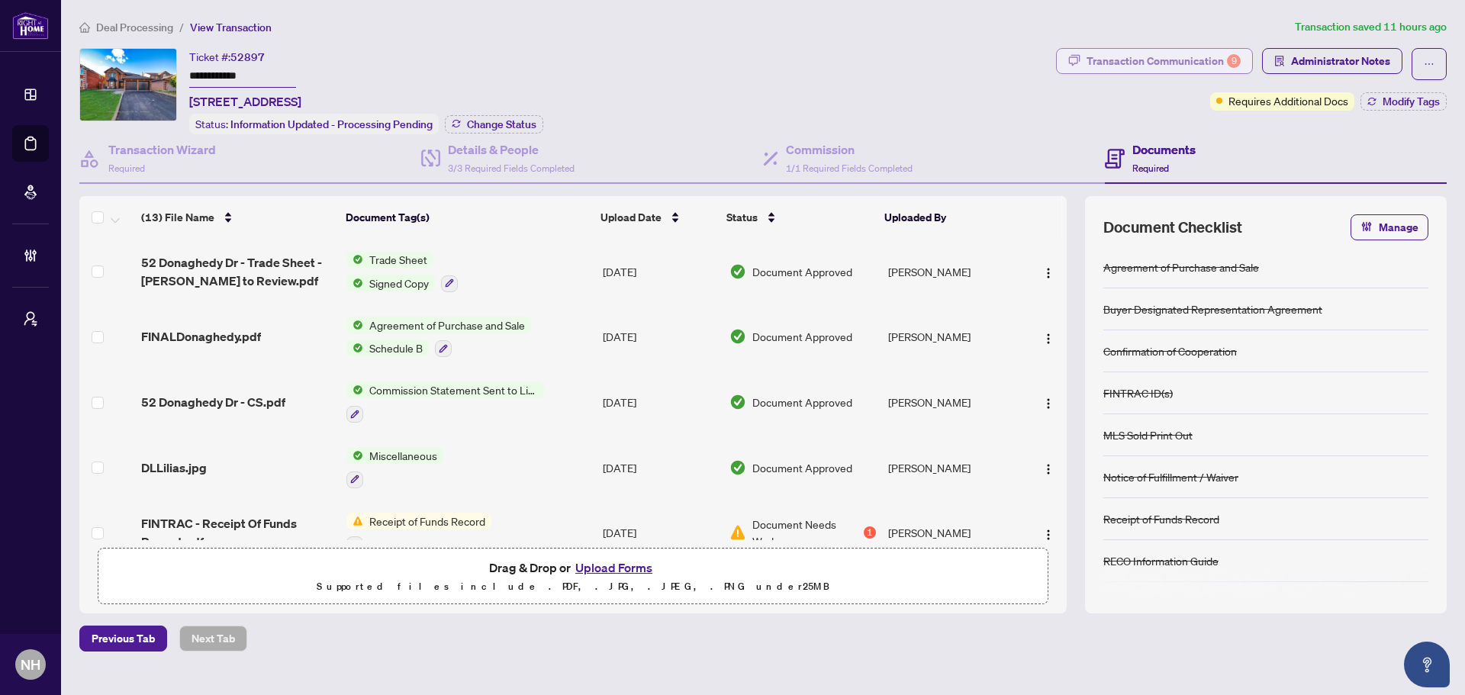
click at [1171, 58] on div "Transaction Communication 9" at bounding box center [1163, 61] width 154 height 24
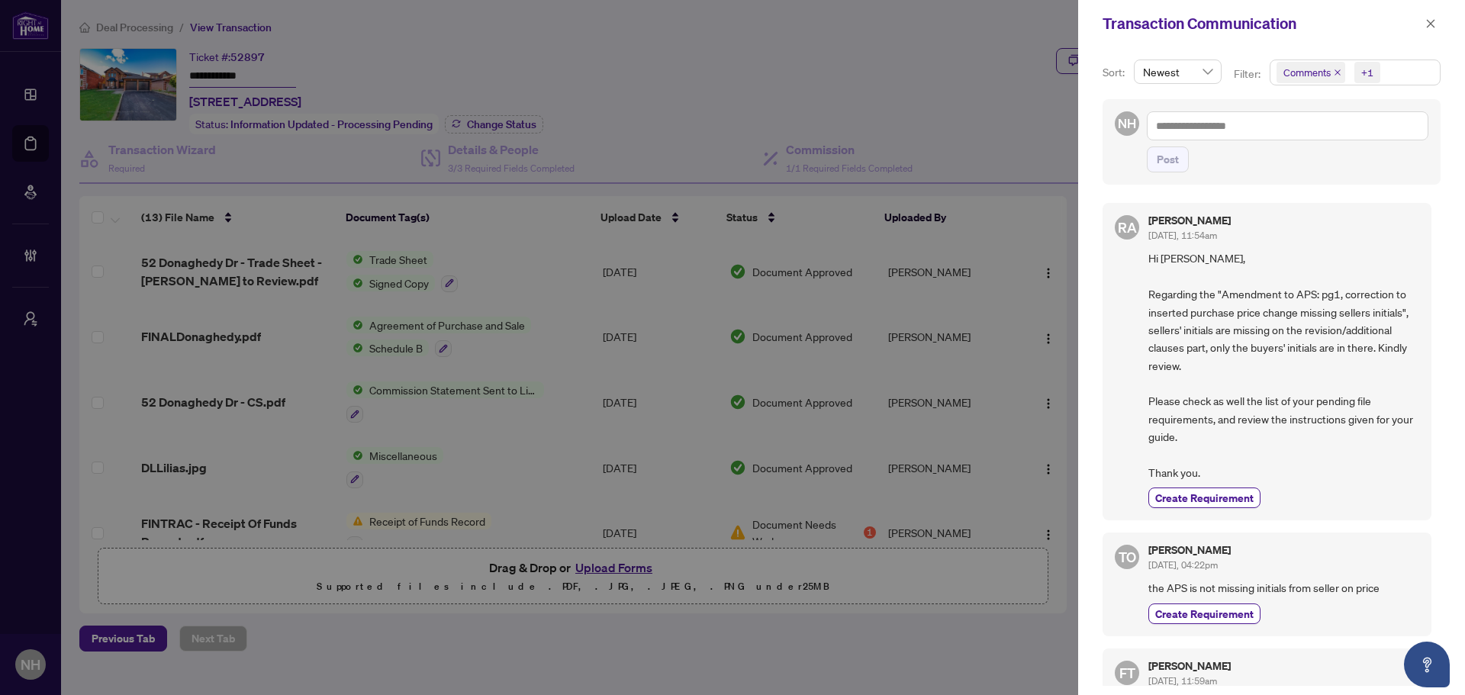
click at [1171, 74] on icon "close" at bounding box center [1337, 73] width 8 height 8
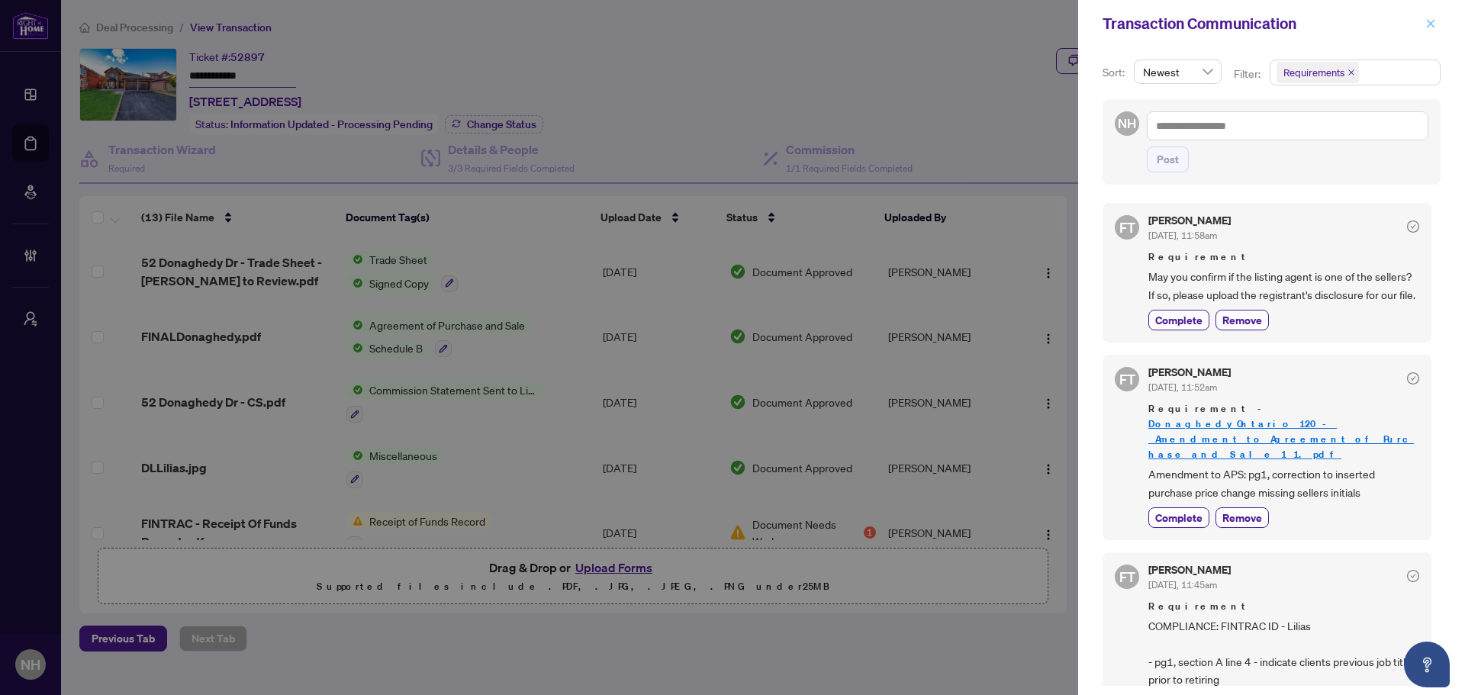
click at [1171, 24] on icon "close" at bounding box center [1430, 23] width 11 height 11
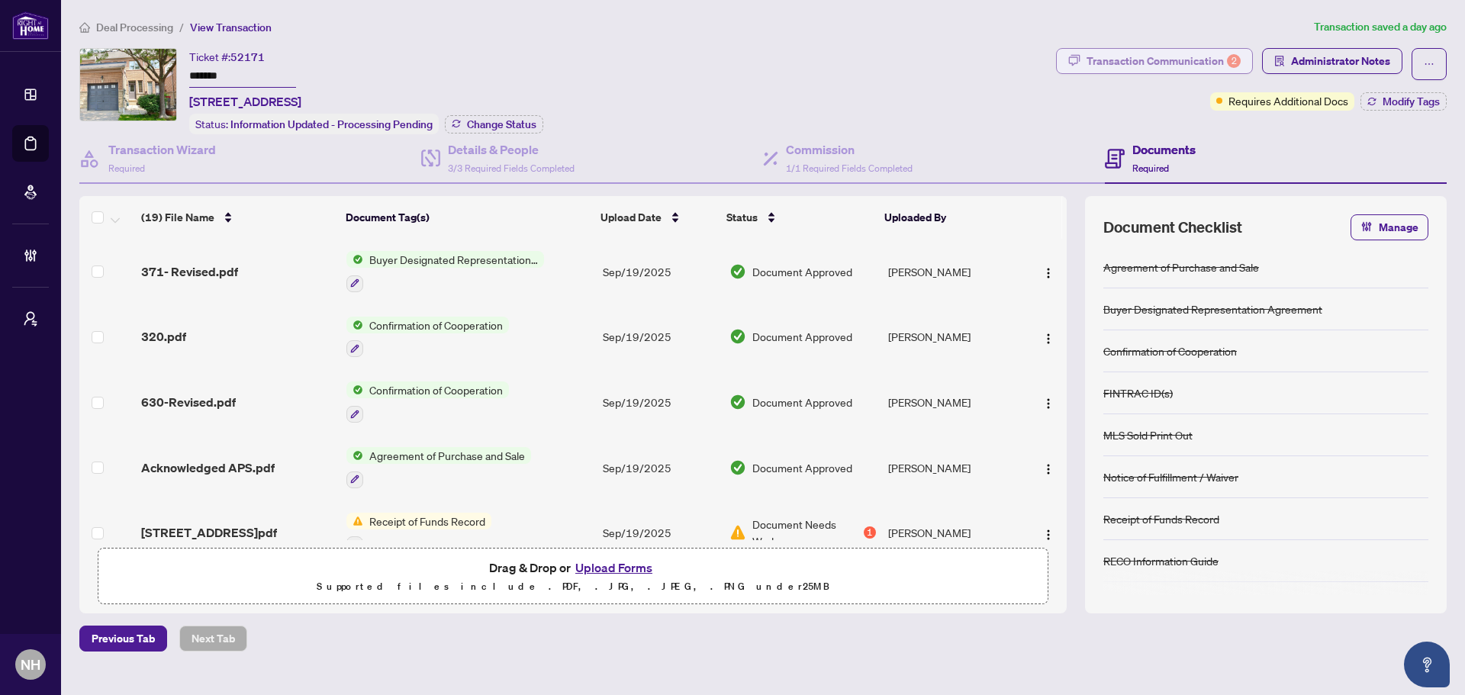
click at [1199, 63] on div "Transaction Communication 2" at bounding box center [1163, 61] width 154 height 24
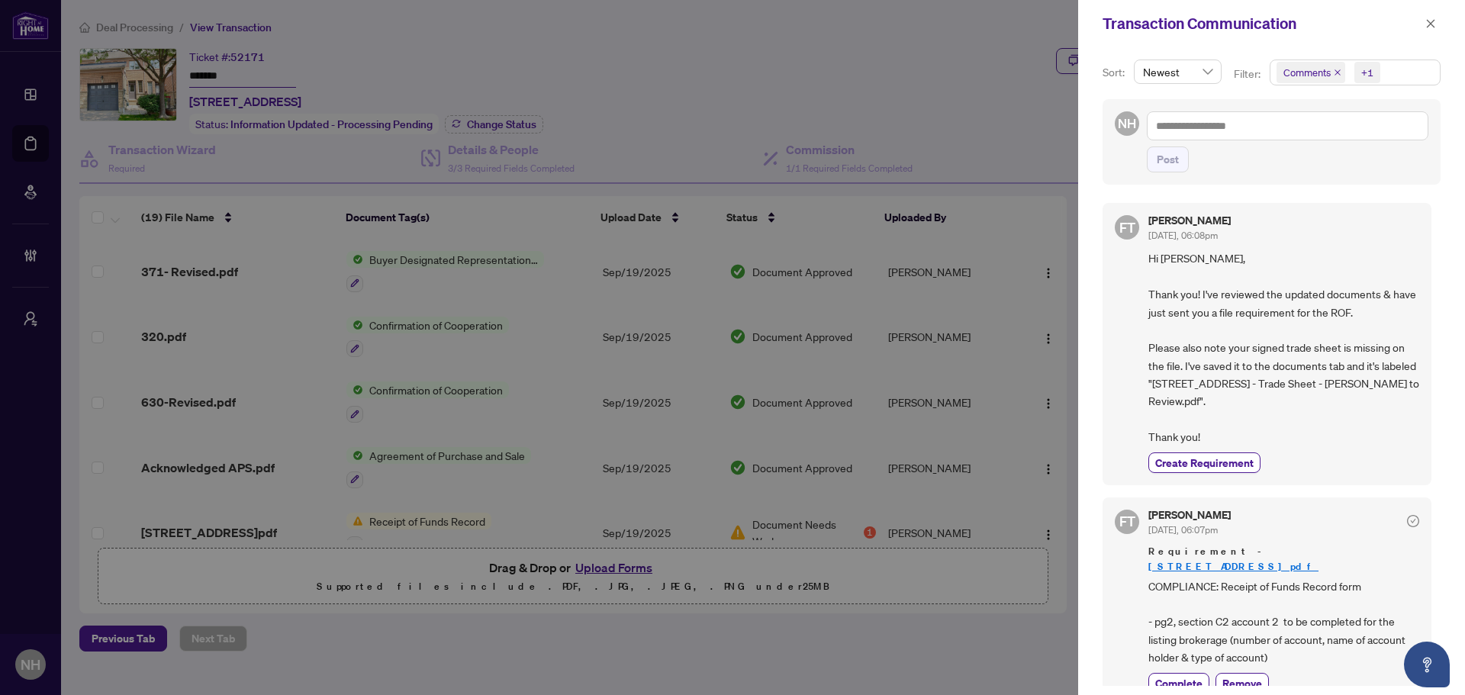
click at [1333, 72] on icon "close" at bounding box center [1337, 73] width 8 height 8
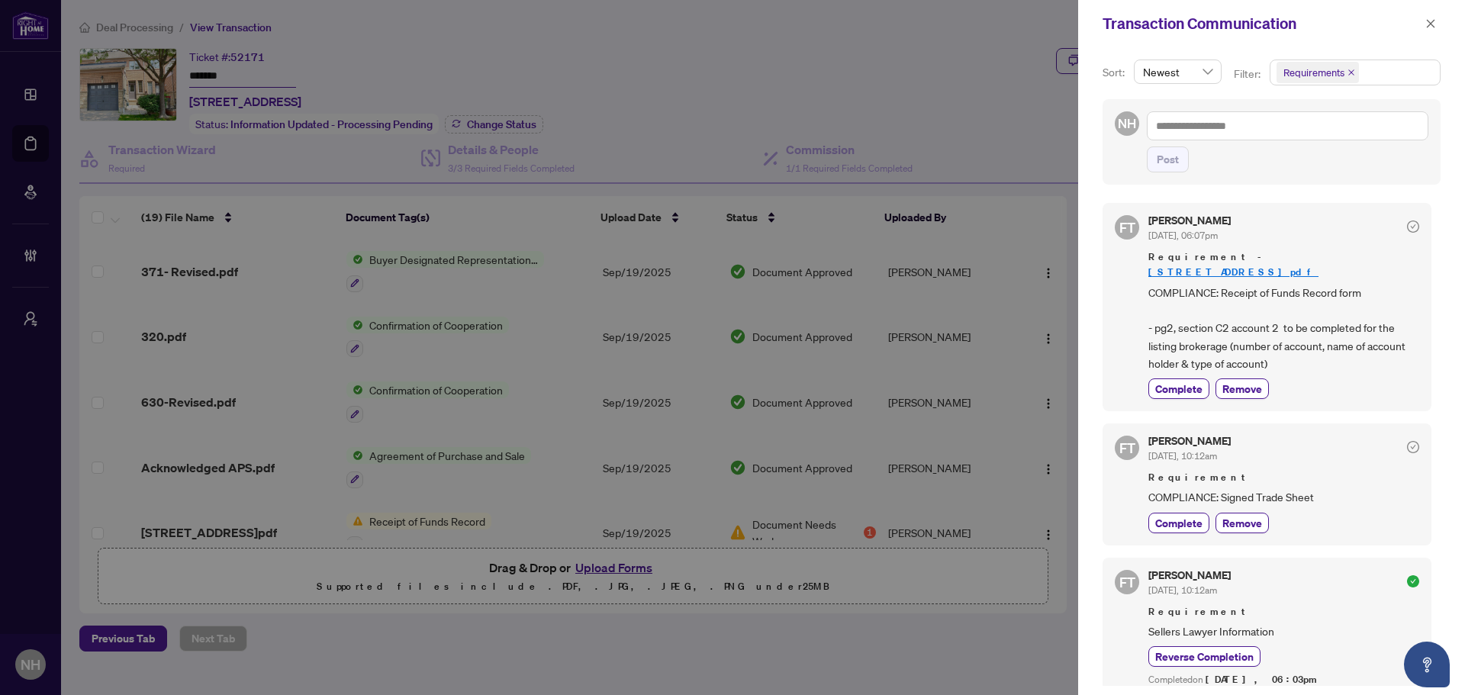
drag, startPoint x: 1432, startPoint y: 24, endPoint x: 1366, endPoint y: 42, distance: 67.9
click at [1432, 24] on icon "close" at bounding box center [1430, 23] width 11 height 11
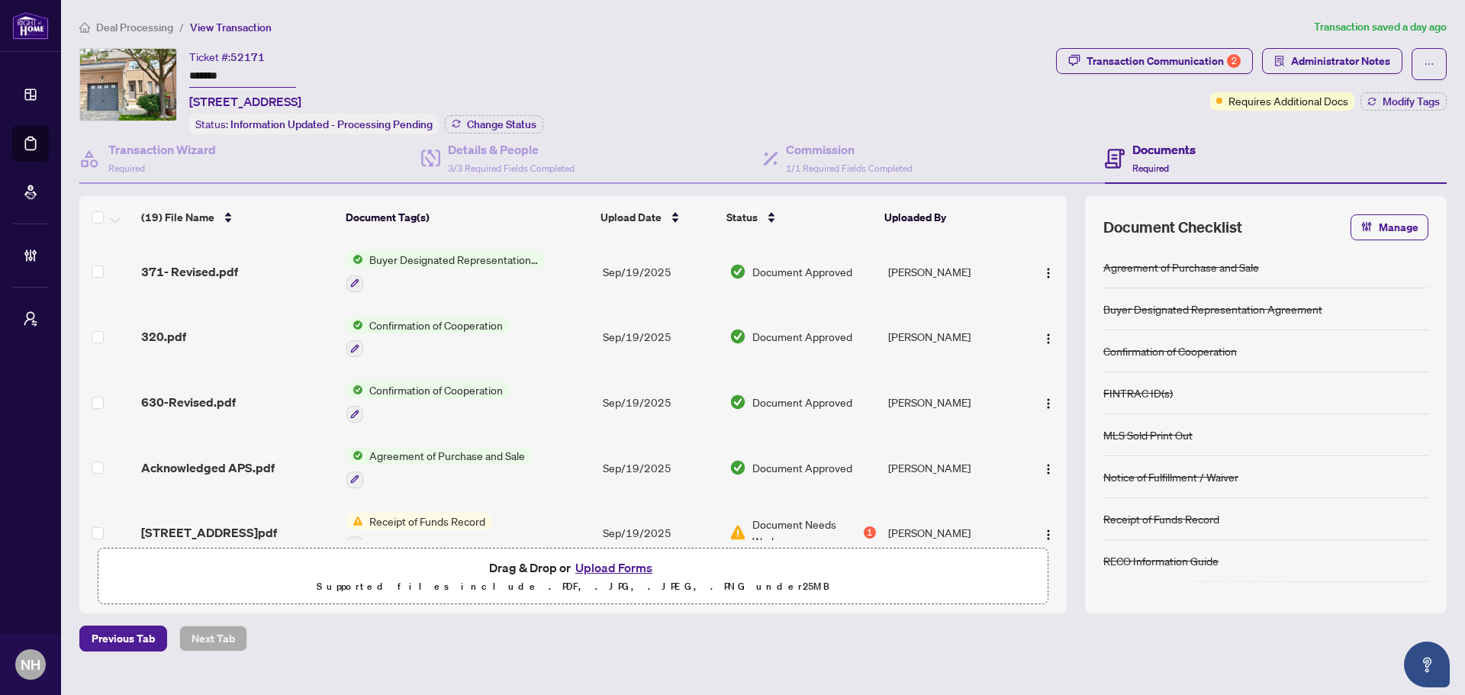
click at [143, 27] on span "Deal Processing" at bounding box center [134, 28] width 77 height 14
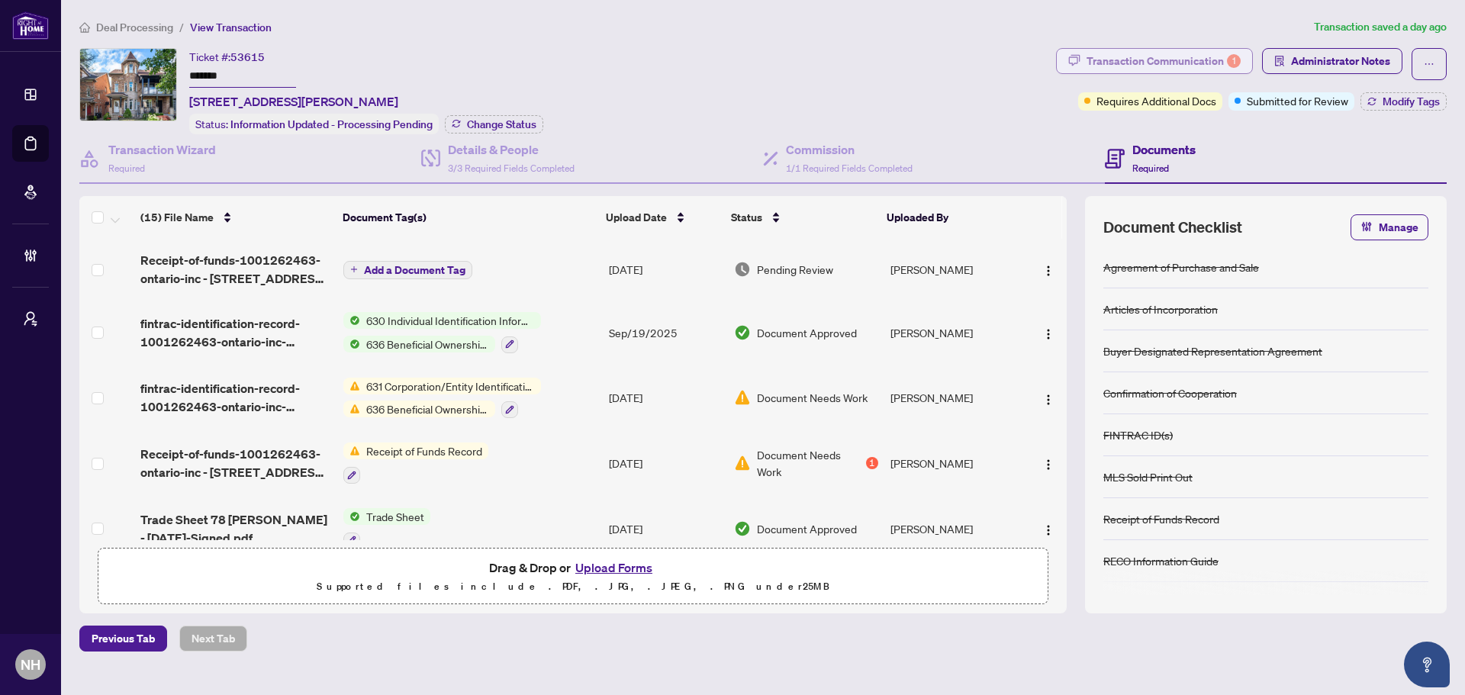
click at [1117, 48] on button "Transaction Communication 1" at bounding box center [1154, 61] width 197 height 26
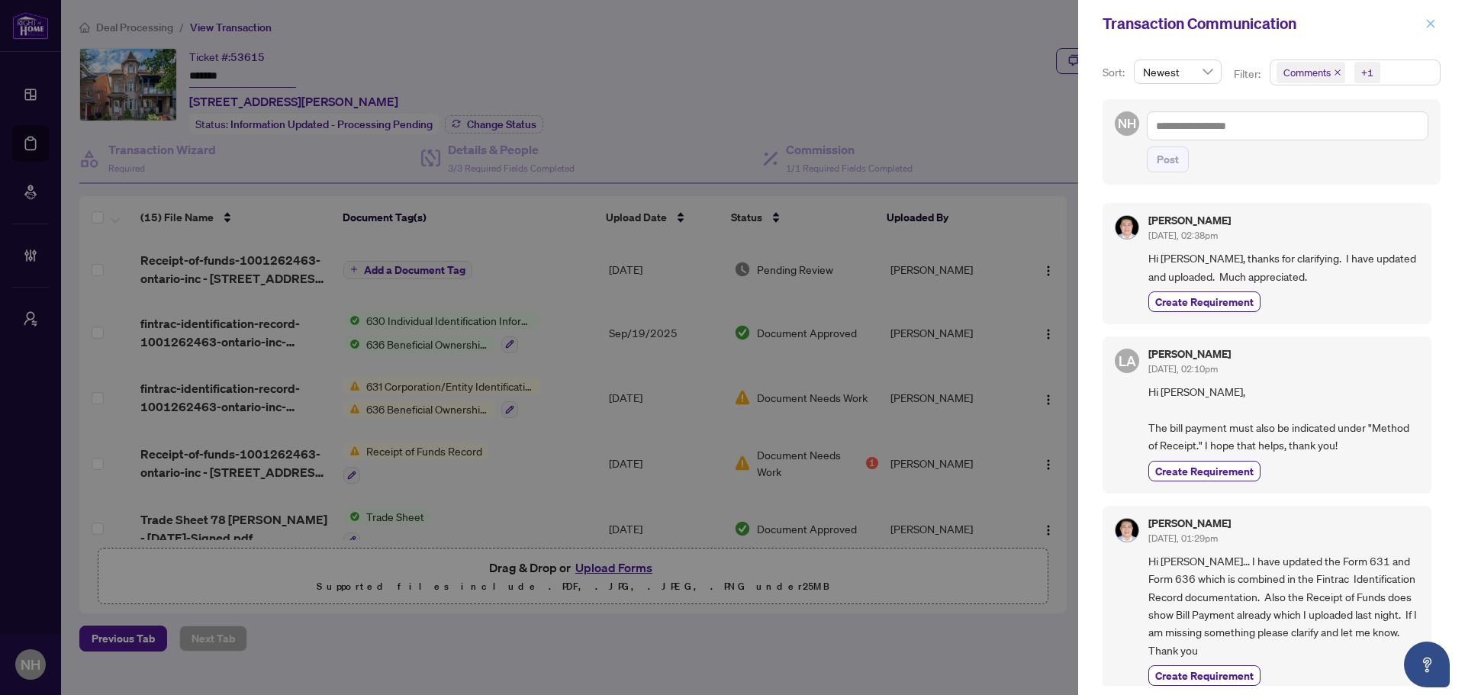
click at [1437, 24] on button "button" at bounding box center [1430, 23] width 20 height 18
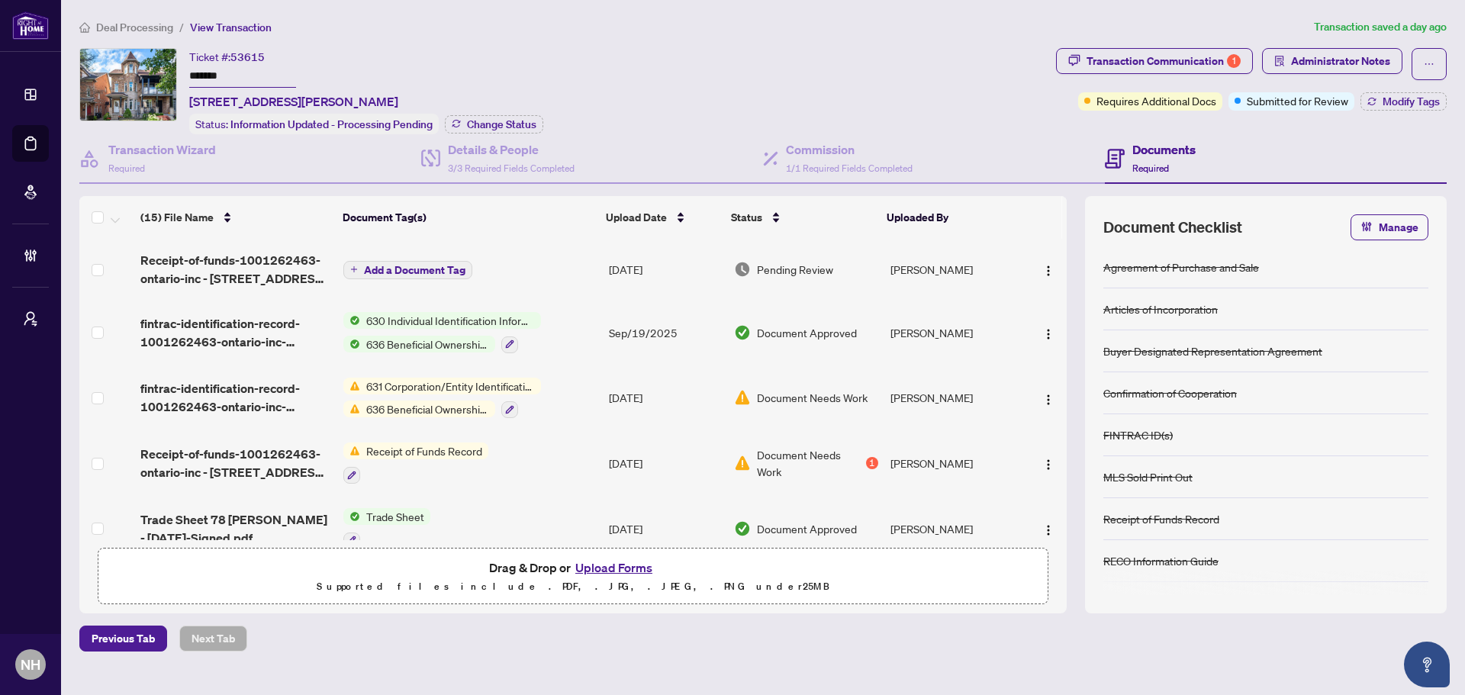
drag, startPoint x: 242, startPoint y: 70, endPoint x: 158, endPoint y: 68, distance: 83.9
click at [158, 68] on div "Ticket #: 53615 ******* 78 Rory Rd, Toronto, Ontario M6L 3G1, Canada Status: In…" at bounding box center [564, 91] width 970 height 86
click at [146, 21] on span "Deal Processing" at bounding box center [134, 28] width 77 height 14
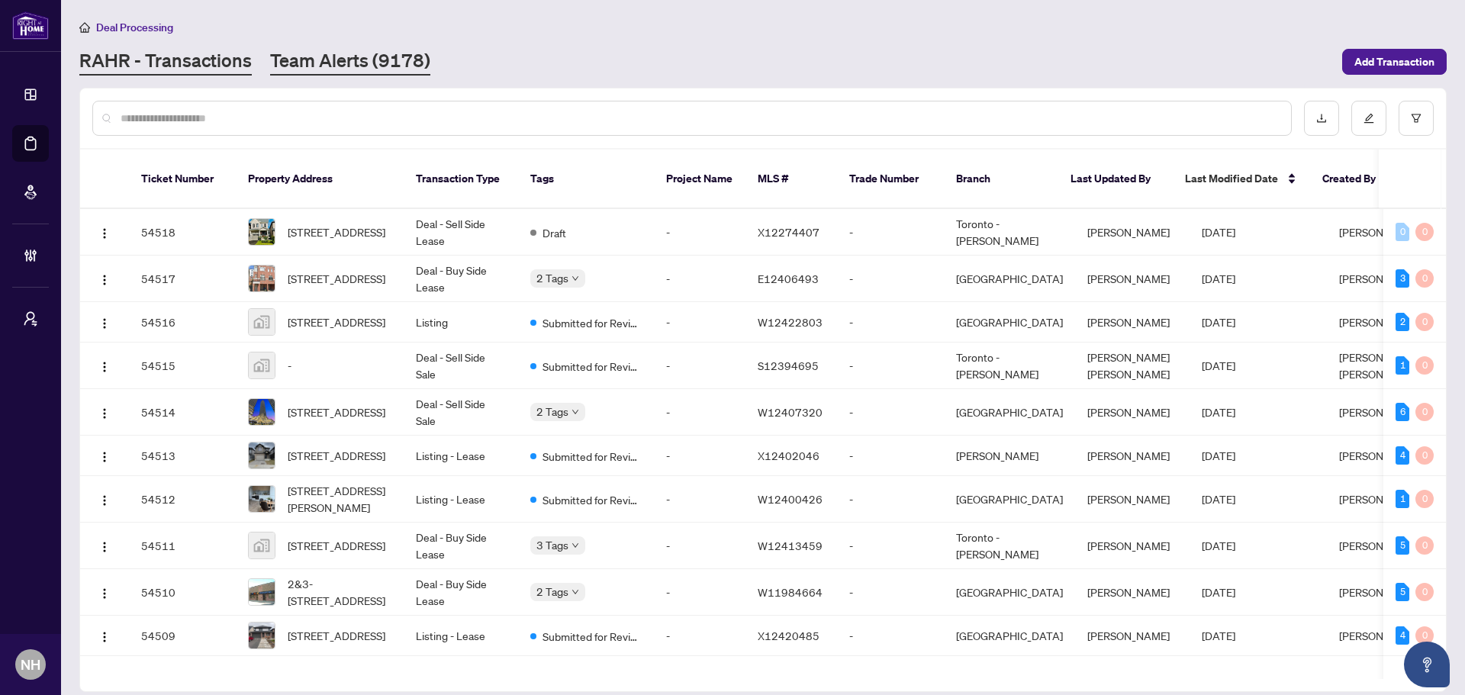
click at [384, 63] on link "Team Alerts (9178)" at bounding box center [350, 61] width 160 height 27
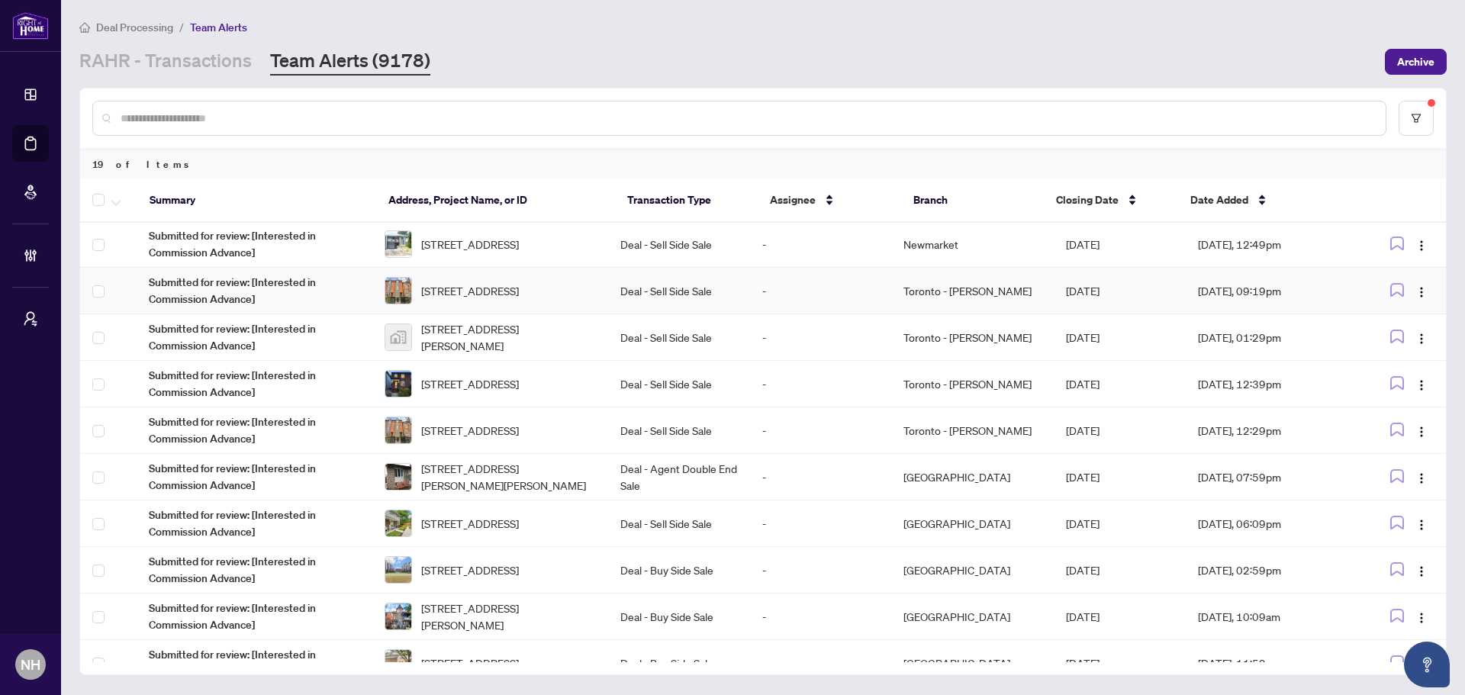
scroll to position [140, 0]
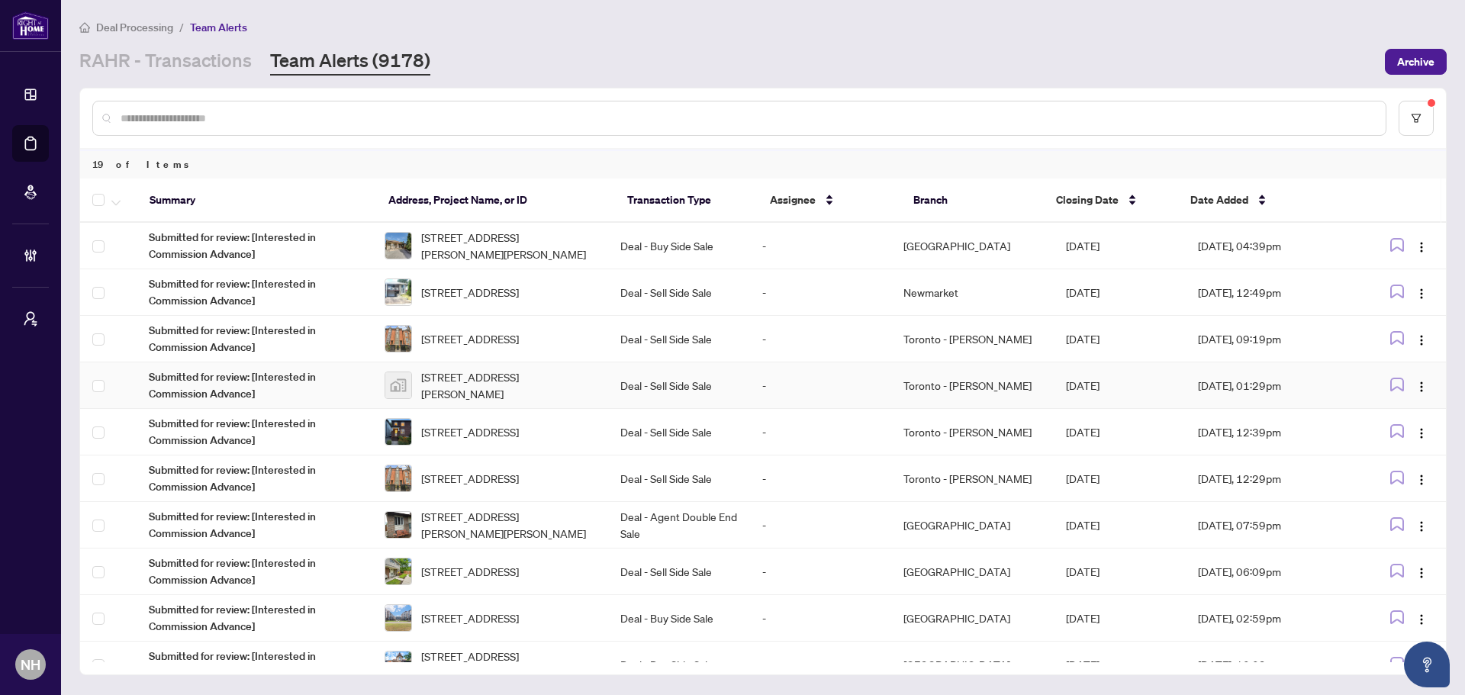
click at [458, 375] on span "[STREET_ADDRESS][PERSON_NAME]" at bounding box center [508, 385] width 175 height 34
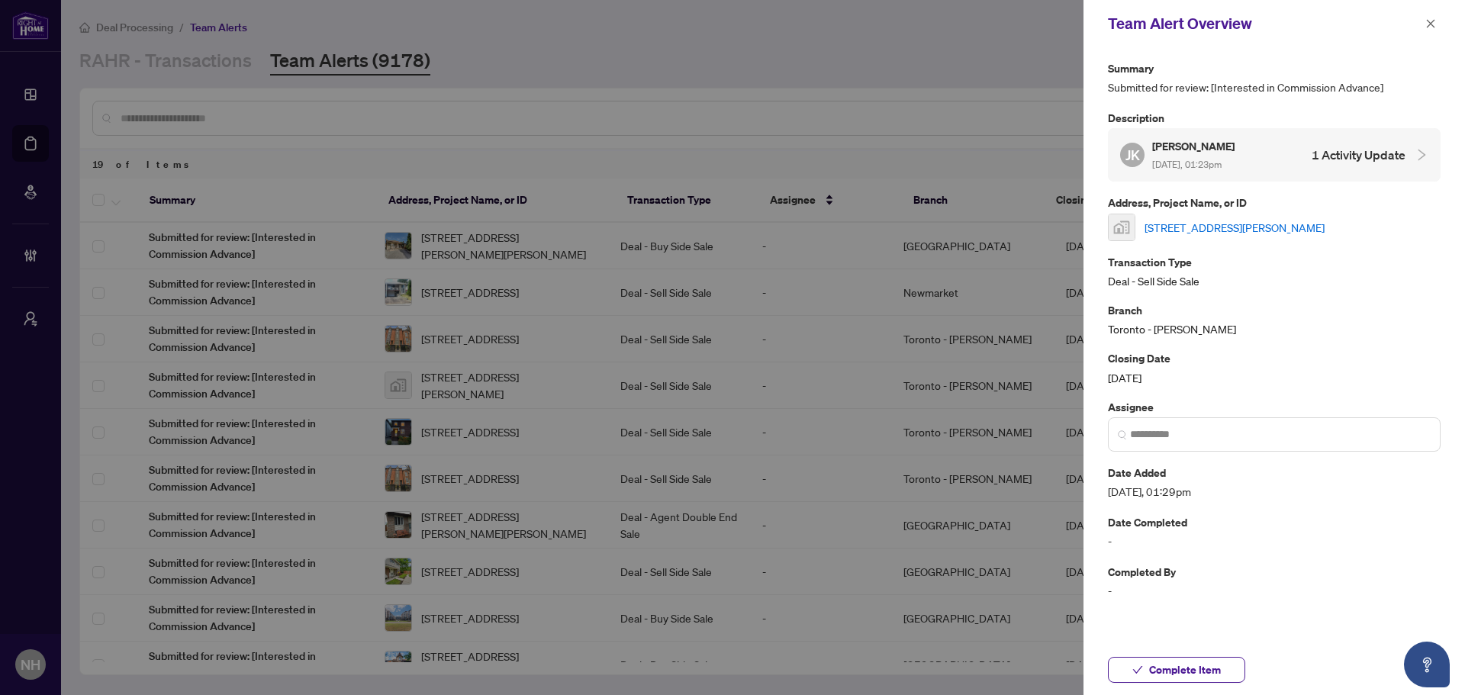
click at [1218, 219] on link "[STREET_ADDRESS][PERSON_NAME]" at bounding box center [1234, 227] width 180 height 17
click at [1428, 18] on icon "close" at bounding box center [1430, 23] width 11 height 11
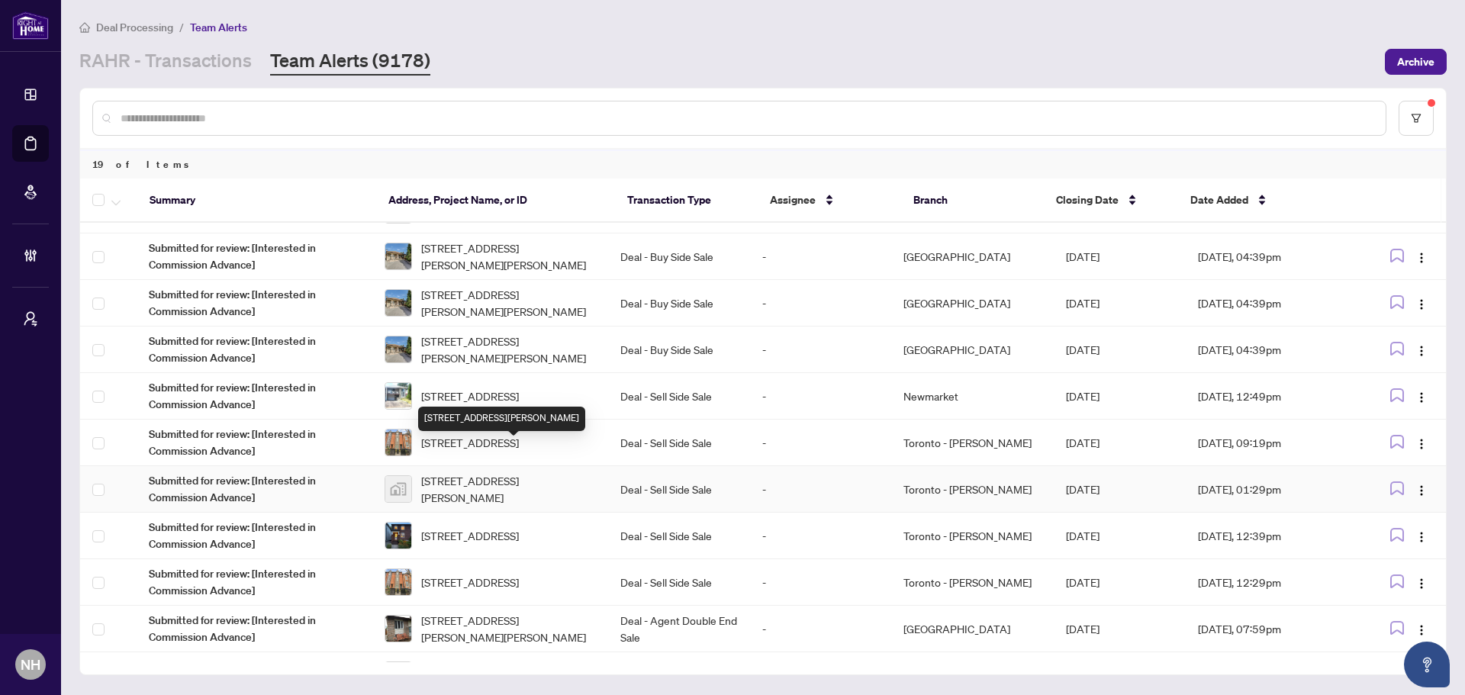
scroll to position [0, 0]
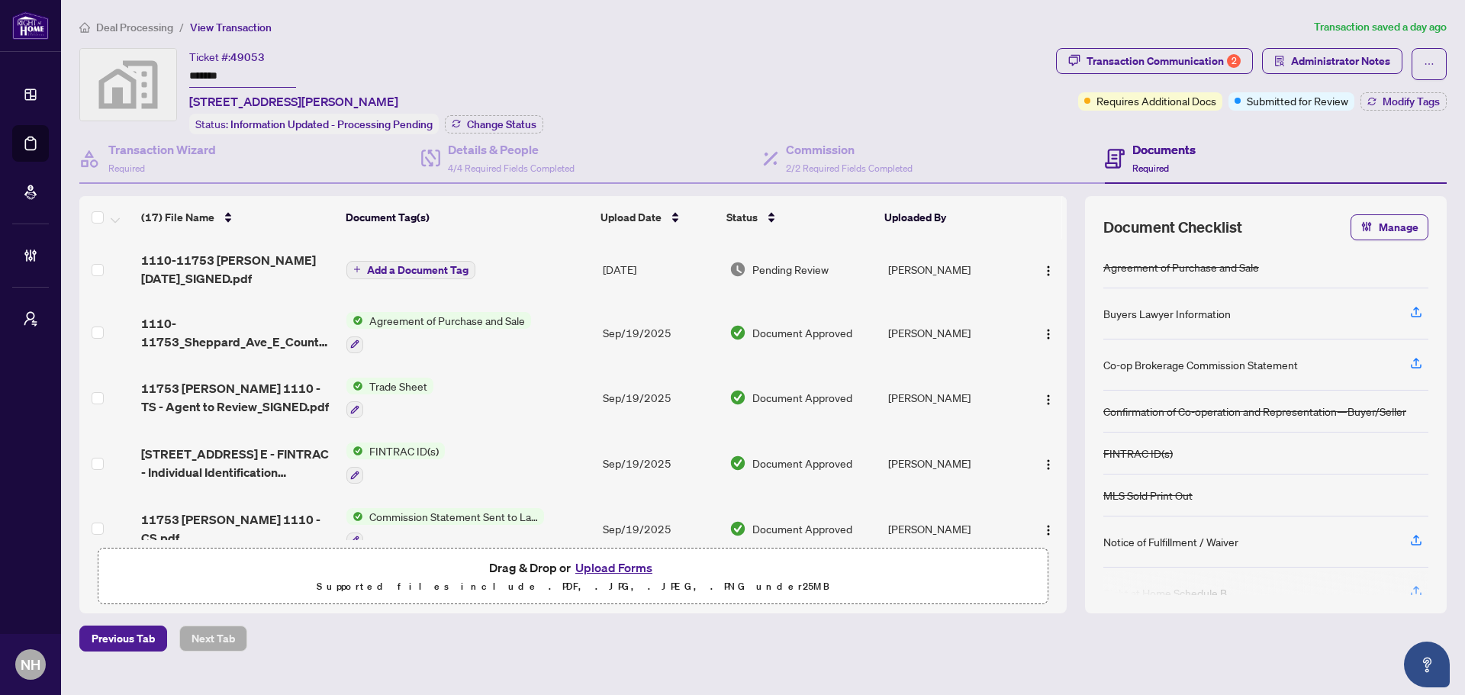
click at [110, 24] on span "Deal Processing" at bounding box center [134, 28] width 77 height 14
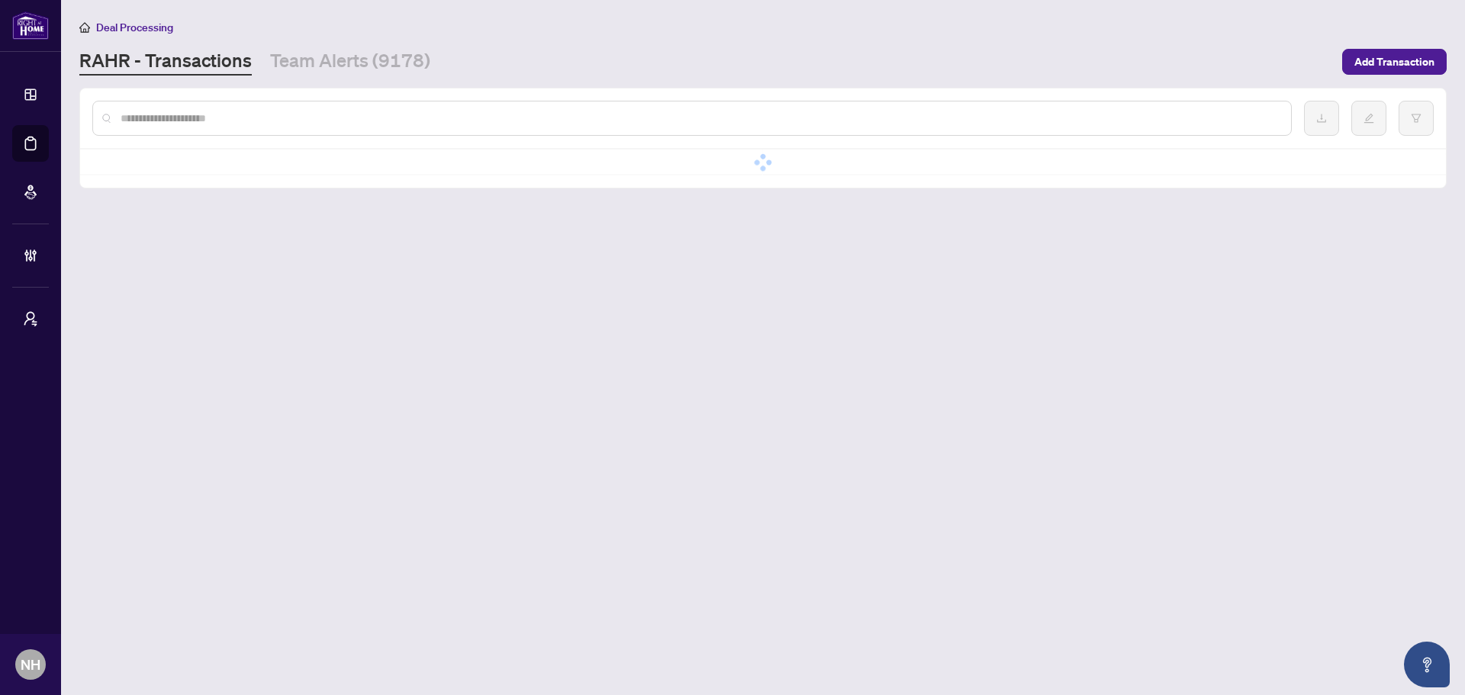
click at [244, 120] on input "text" at bounding box center [700, 118] width 1158 height 17
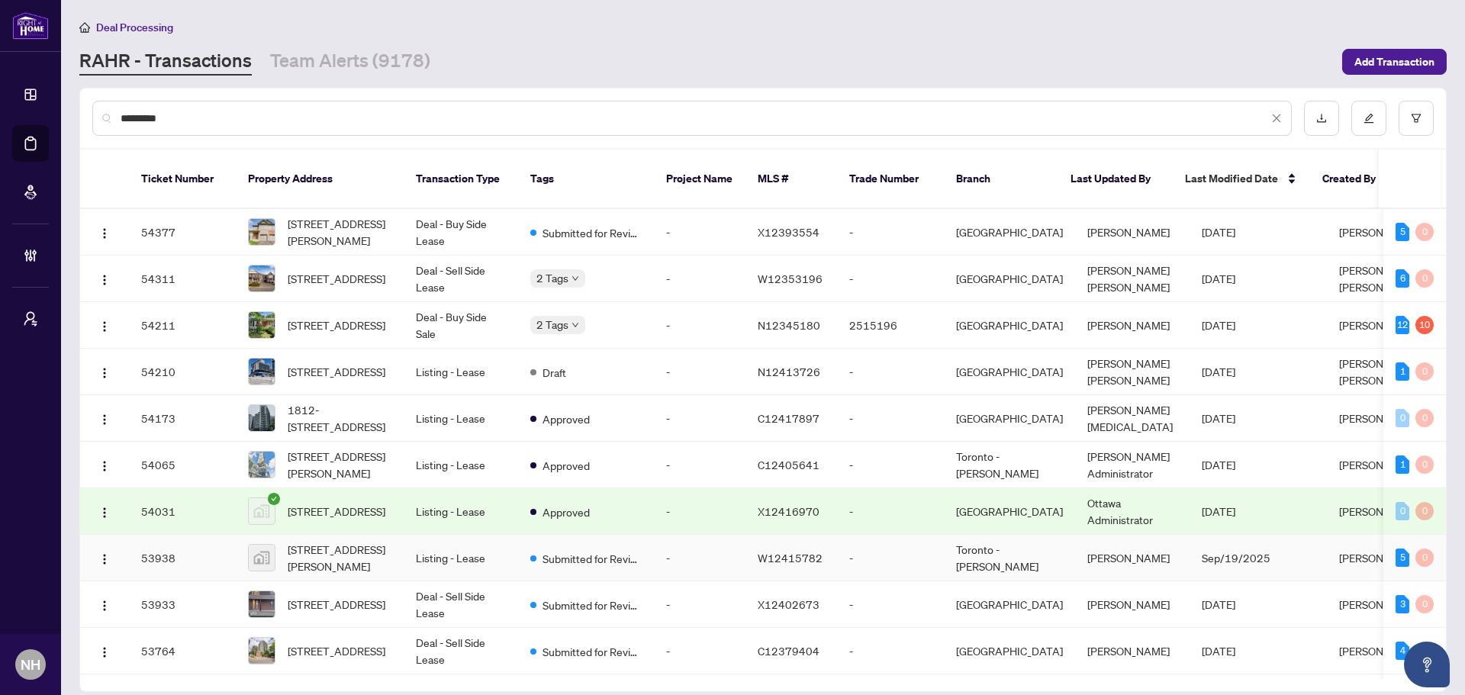
type input "**********"
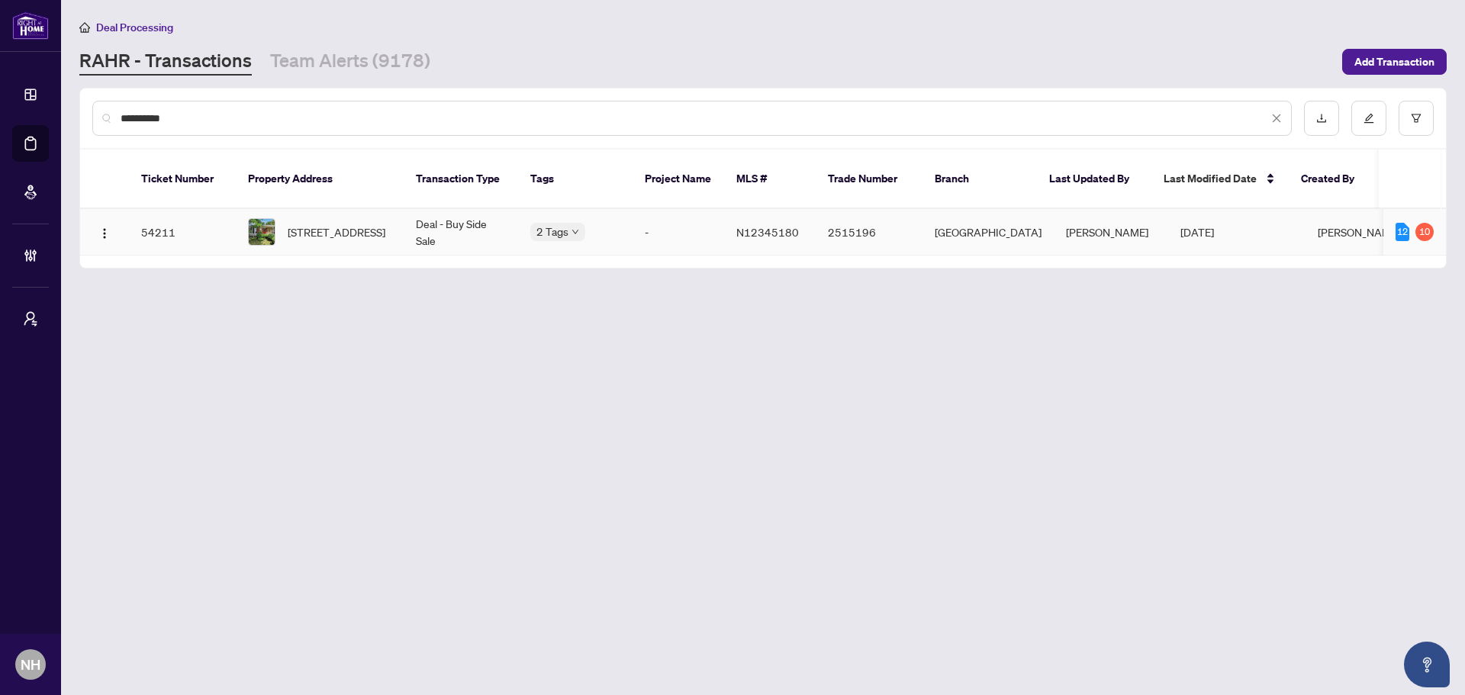
click at [352, 224] on span "[STREET_ADDRESS]" at bounding box center [337, 232] width 98 height 17
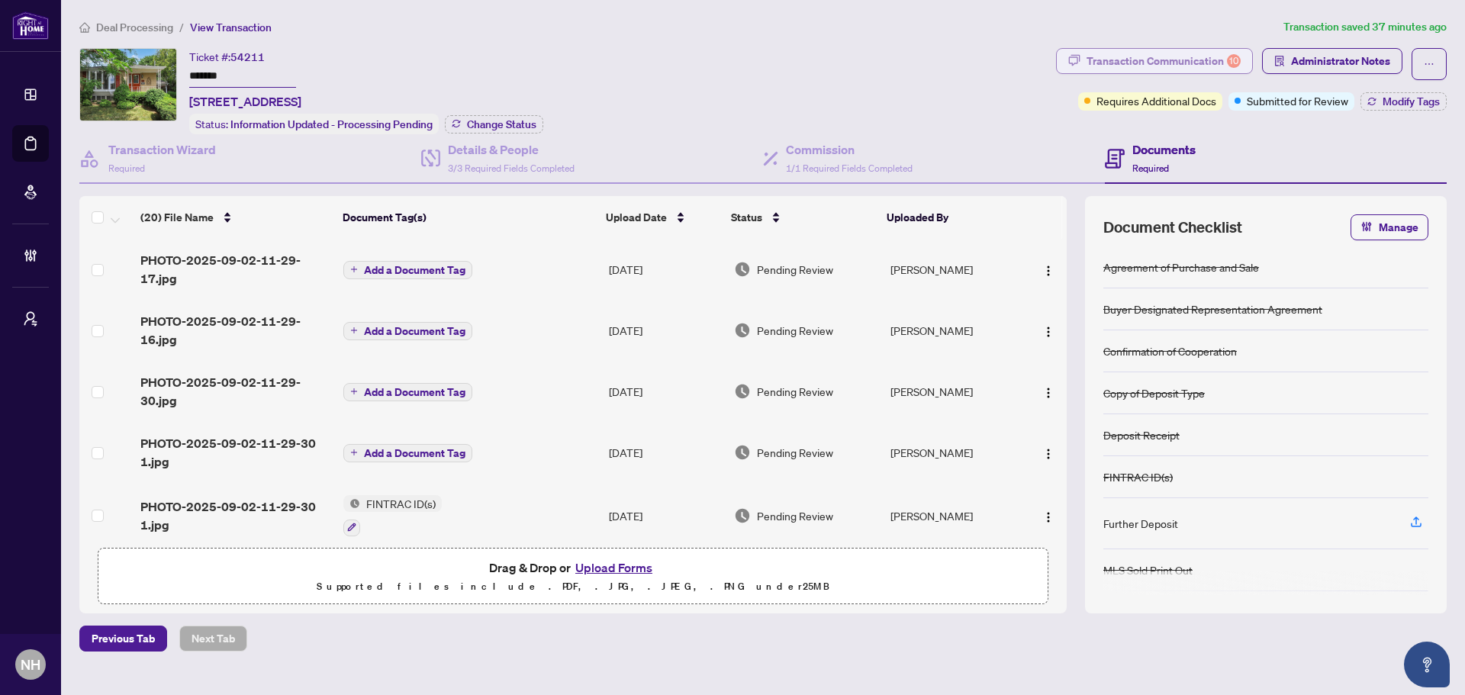
click at [1184, 59] on div "Transaction Communication 10" at bounding box center [1163, 61] width 154 height 24
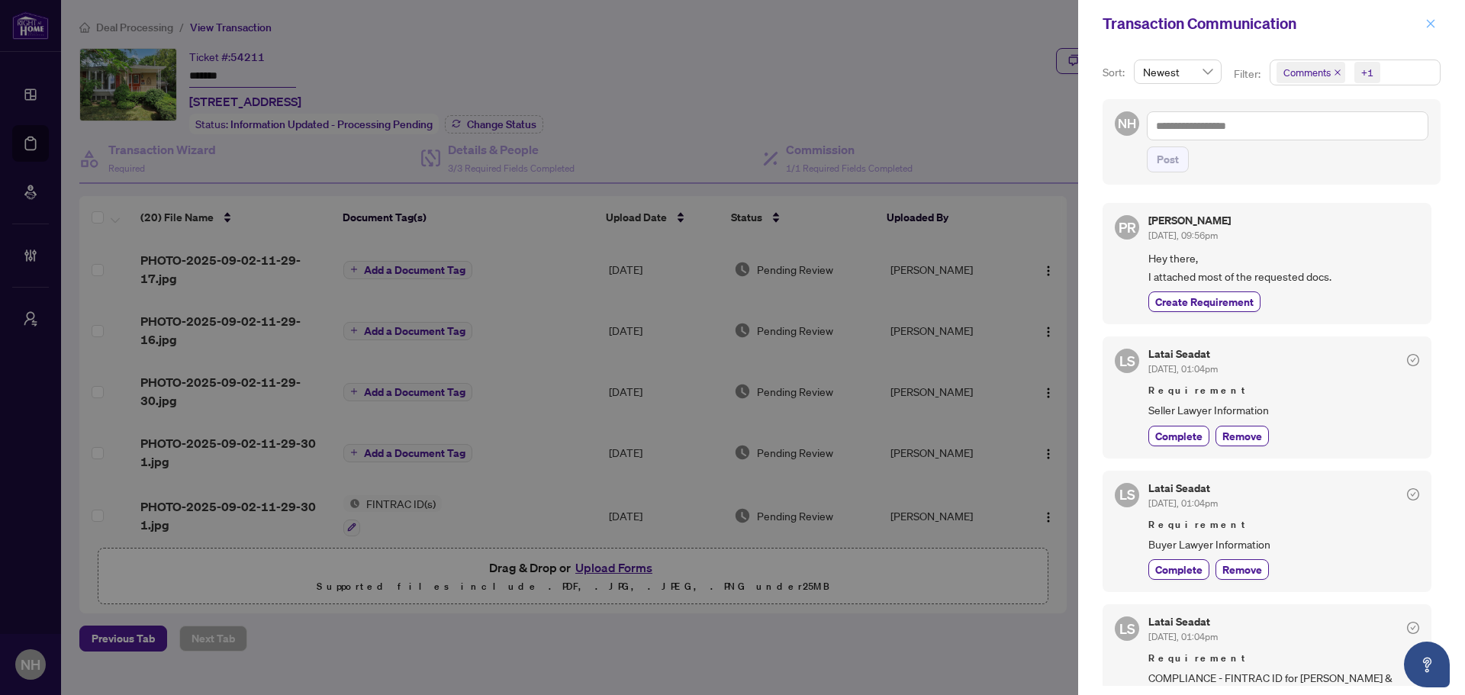
click at [1436, 21] on button "button" at bounding box center [1430, 23] width 20 height 18
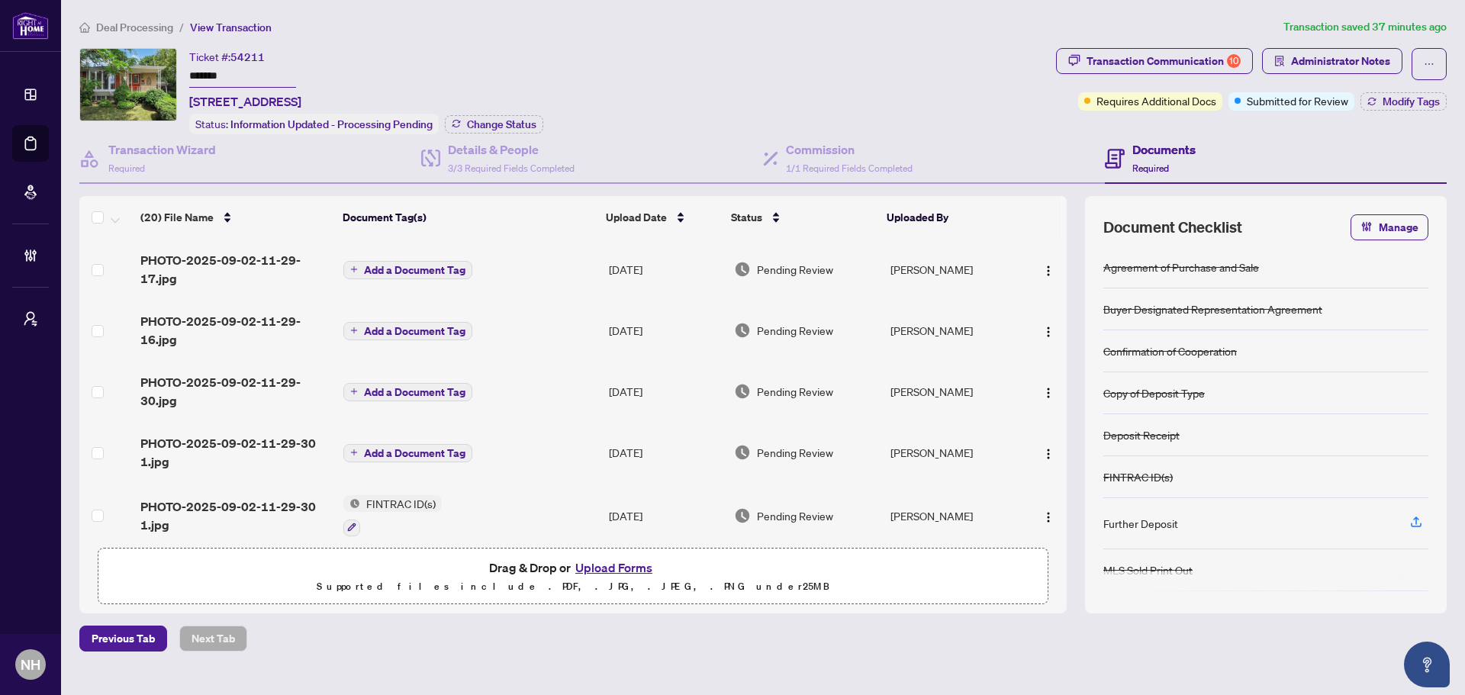
drag, startPoint x: 227, startPoint y: 76, endPoint x: 181, endPoint y: 75, distance: 46.5
click at [181, 75] on div "Ticket #: 54211 ******* [STREET_ADDRESS] Status: Information Updated - Processi…" at bounding box center [564, 91] width 970 height 86
click at [613, 8] on main "Deal Processing / View Transaction Transaction saved 39 minutes ago Ticket #: 5…" at bounding box center [763, 347] width 1404 height 695
click at [119, 23] on span "Deal Processing" at bounding box center [134, 28] width 77 height 14
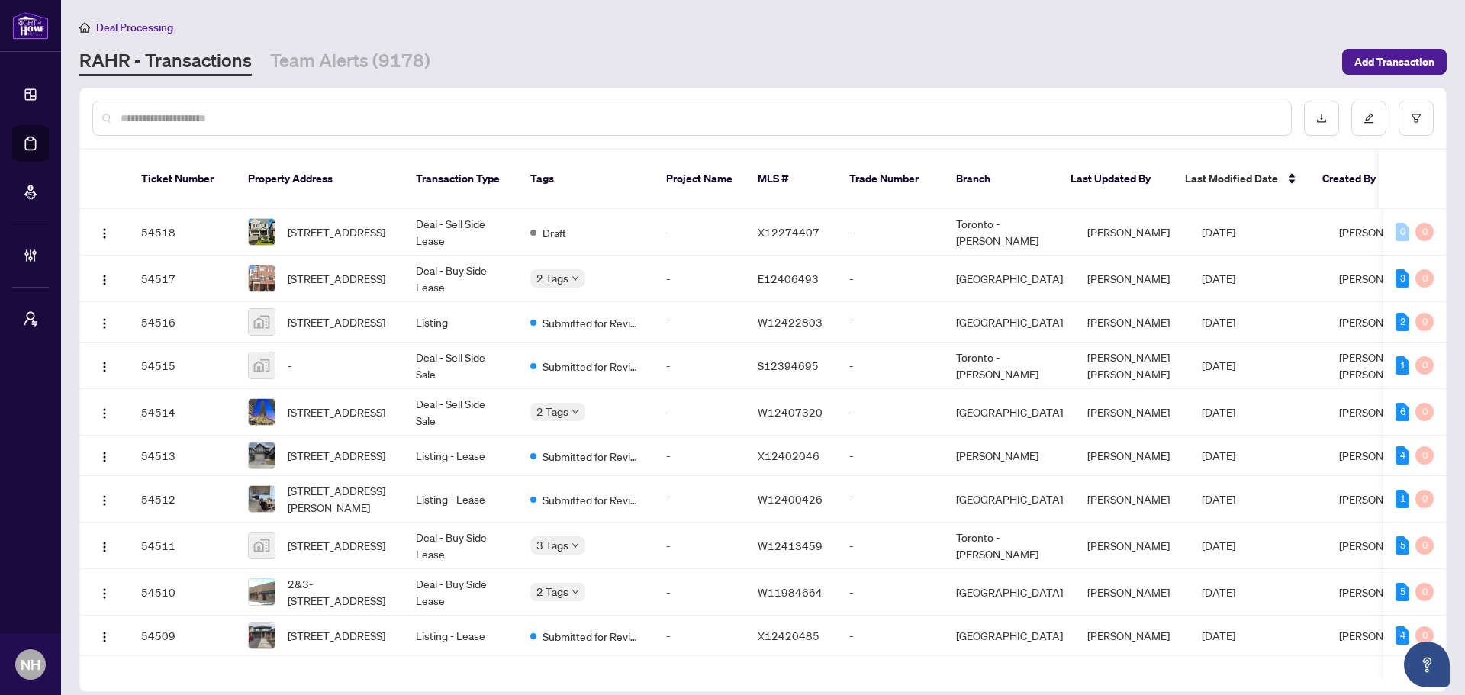
click at [191, 115] on input "text" at bounding box center [700, 118] width 1158 height 17
click at [382, 104] on div at bounding box center [691, 118] width 1199 height 35
click at [381, 117] on input "text" at bounding box center [700, 118] width 1158 height 17
paste input "**********"
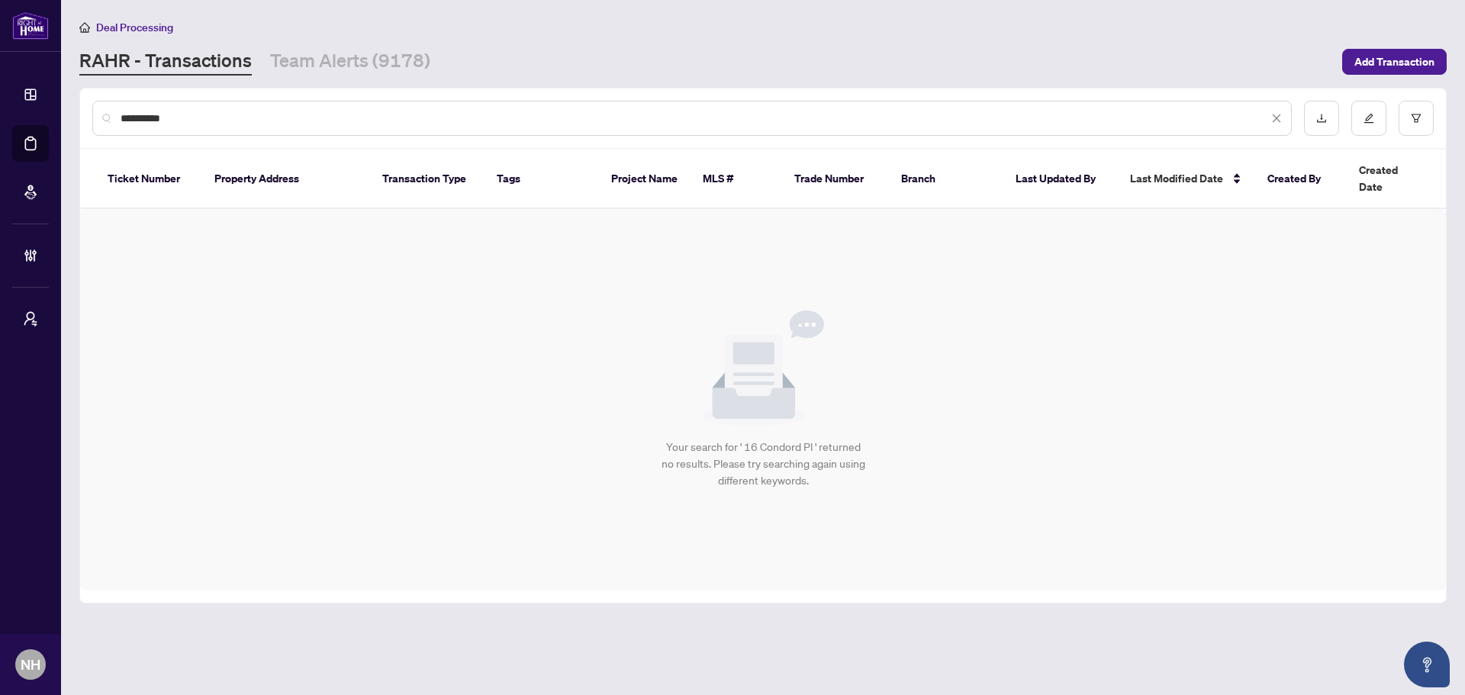
type input "**********"
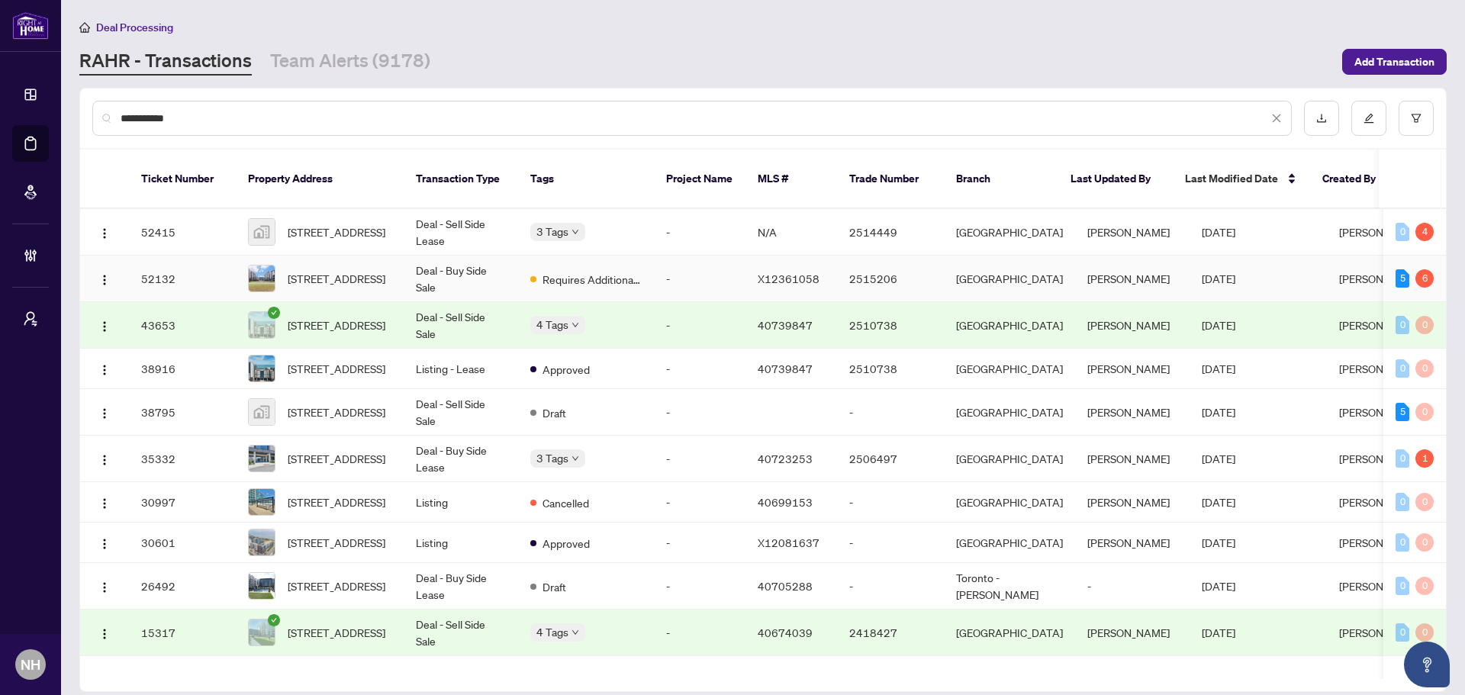
click at [452, 261] on td "Deal - Buy Side Sale" at bounding box center [461, 279] width 114 height 47
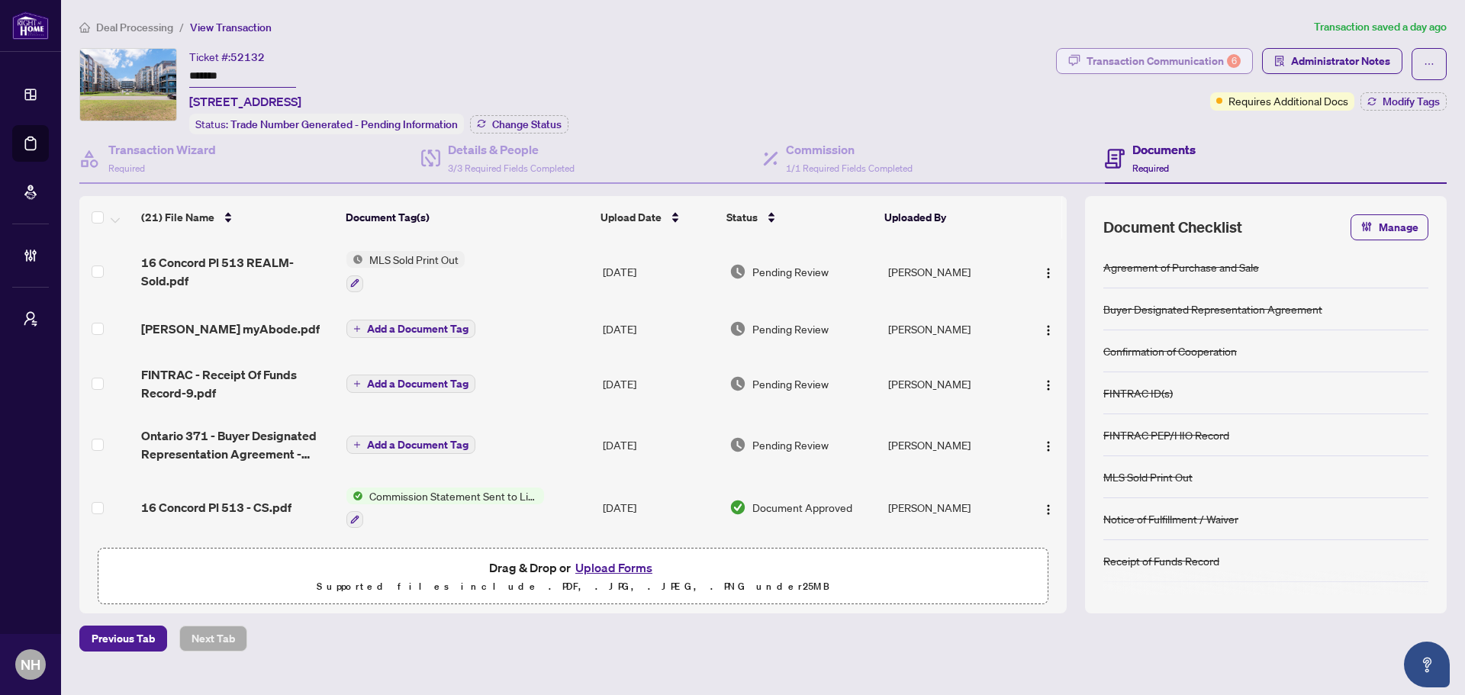
click at [1152, 64] on div "Transaction Communication 6" at bounding box center [1163, 61] width 154 height 24
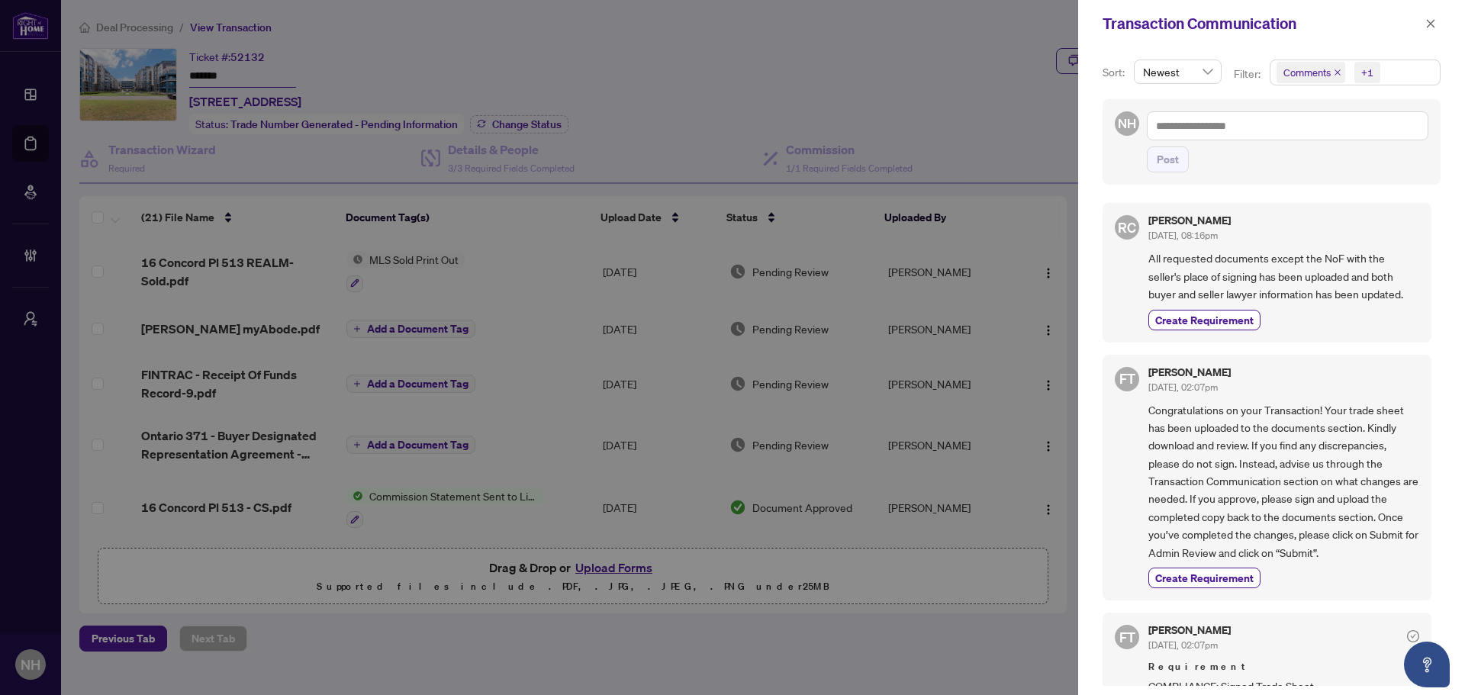
click at [1334, 71] on icon "close" at bounding box center [1337, 72] width 6 height 6
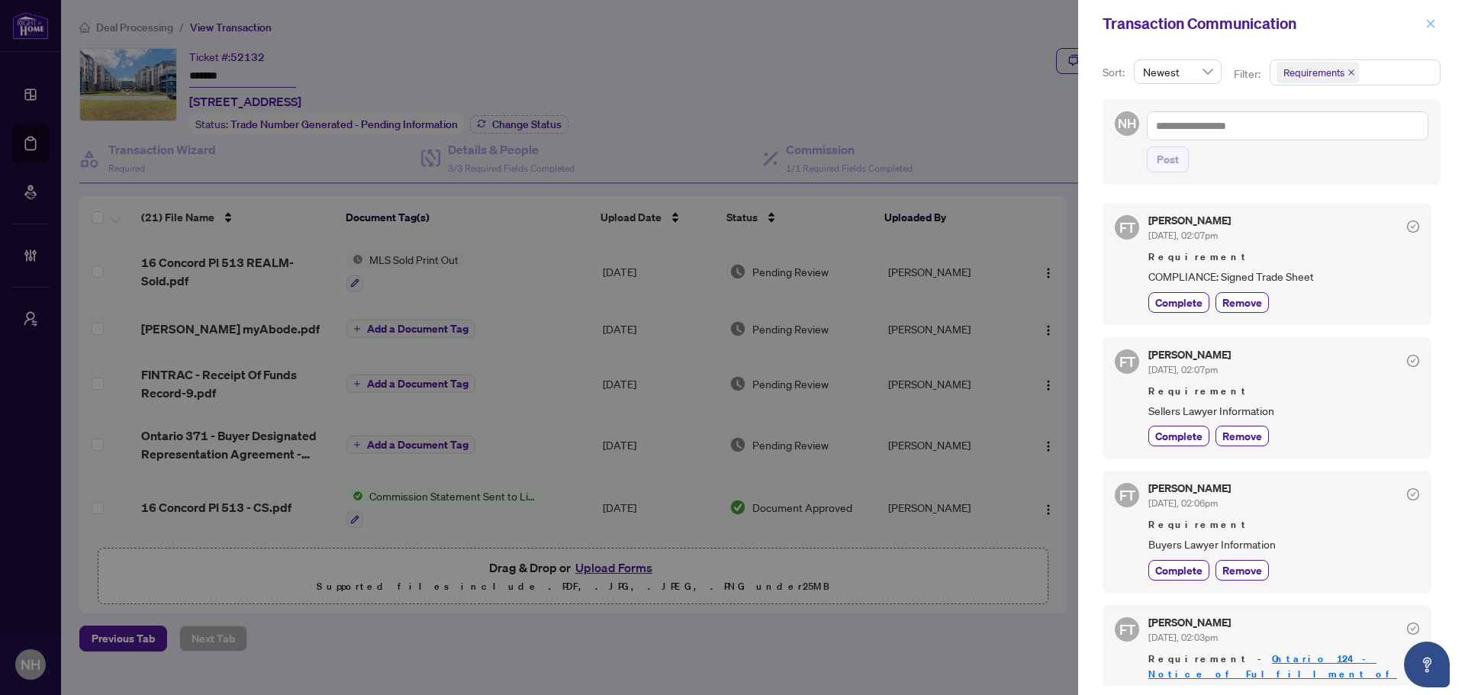
click at [1427, 28] on icon "close" at bounding box center [1430, 23] width 11 height 11
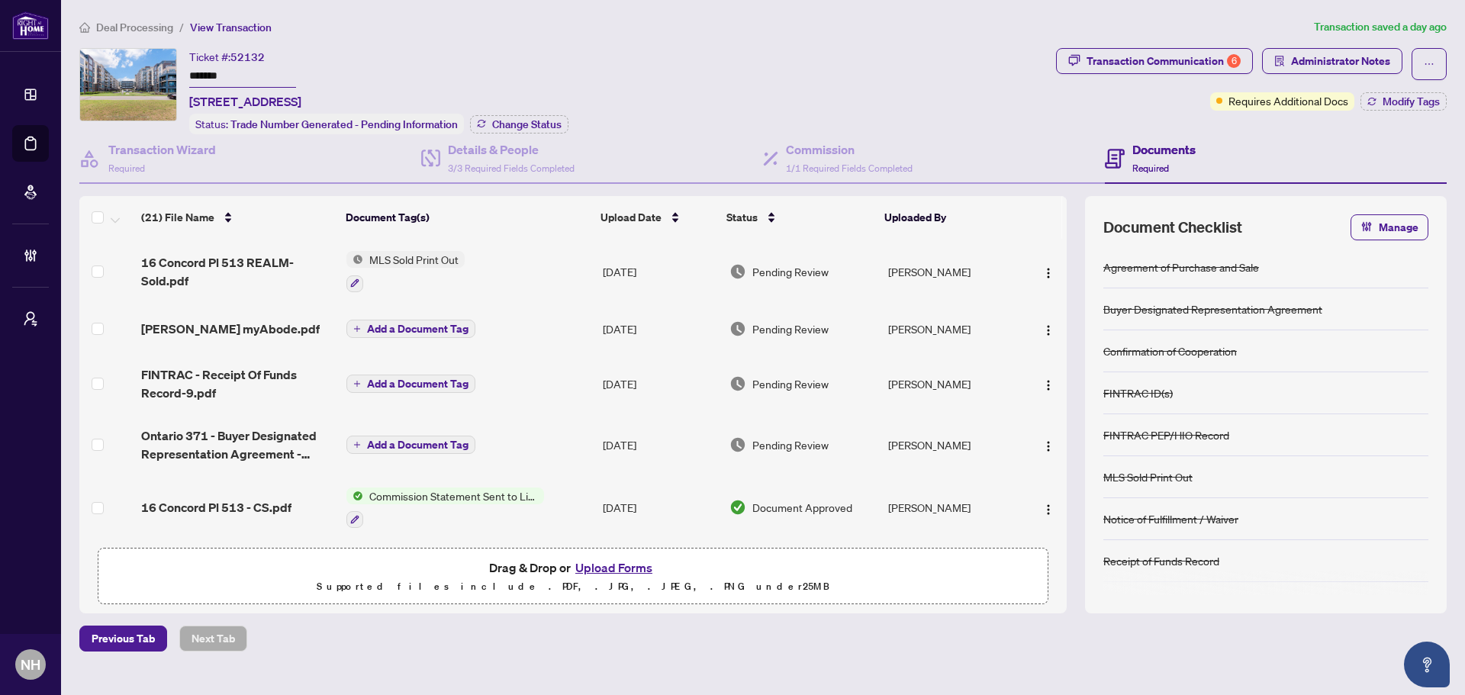
drag, startPoint x: 242, startPoint y: 75, endPoint x: 169, endPoint y: 63, distance: 73.4
click at [169, 63] on div "Ticket #: 52132 ******* [STREET_ADDRESS] Status: Trade Number Generated - Pendi…" at bounding box center [564, 91] width 970 height 86
click at [128, 31] on span "Deal Processing" at bounding box center [134, 28] width 77 height 14
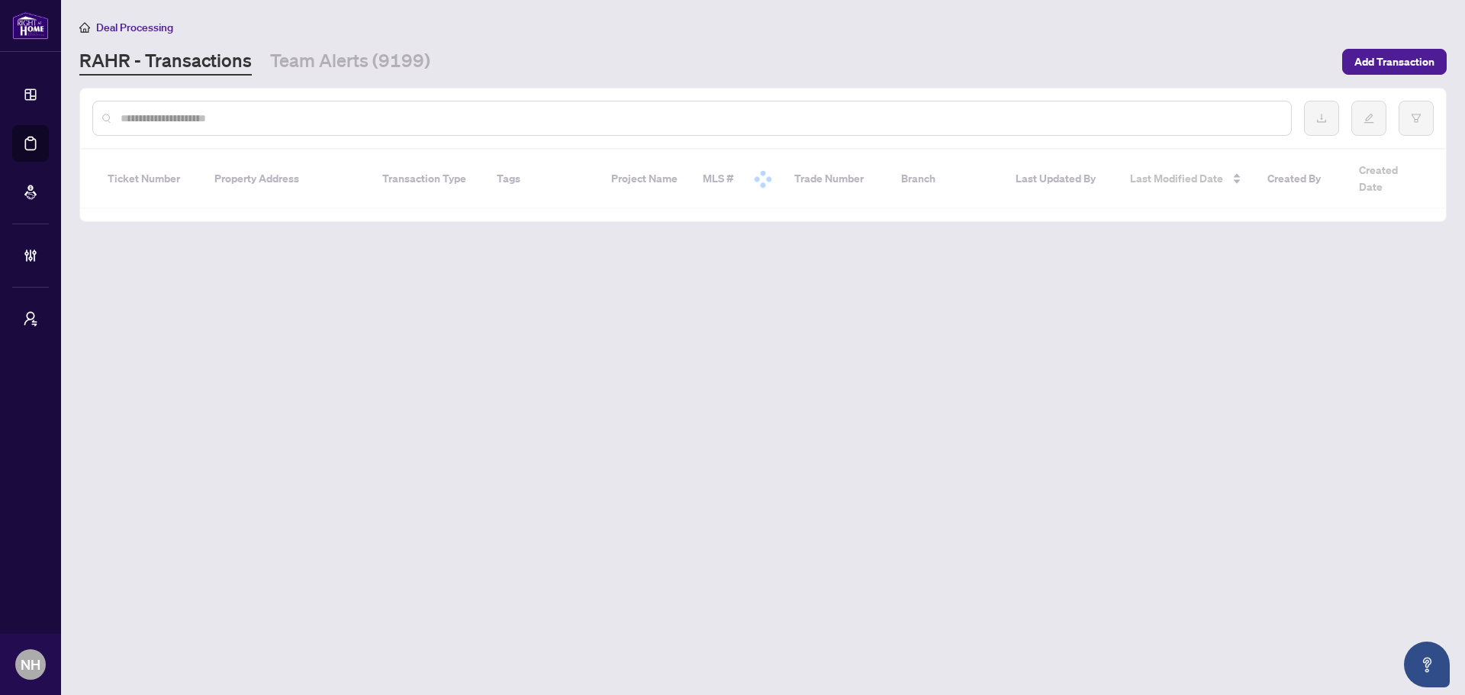
click at [181, 120] on input "text" at bounding box center [700, 118] width 1158 height 17
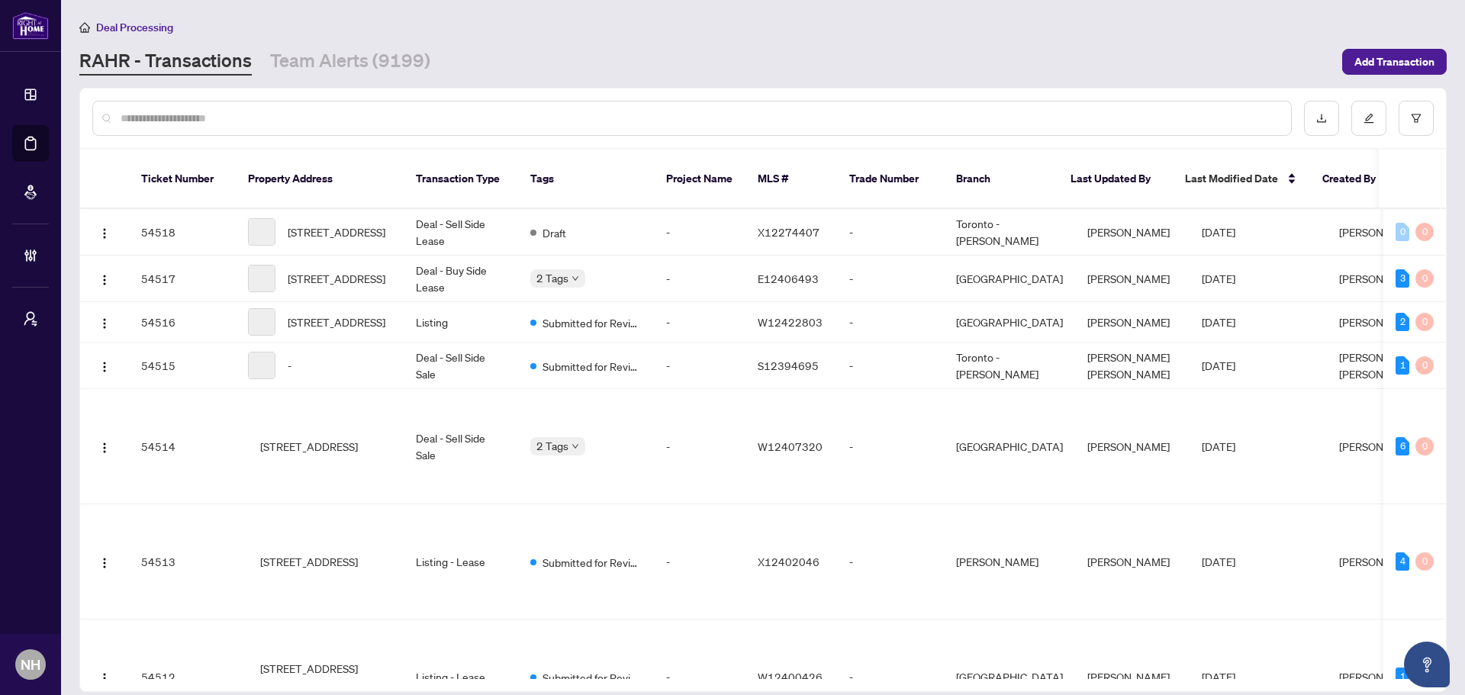
paste input "*******"
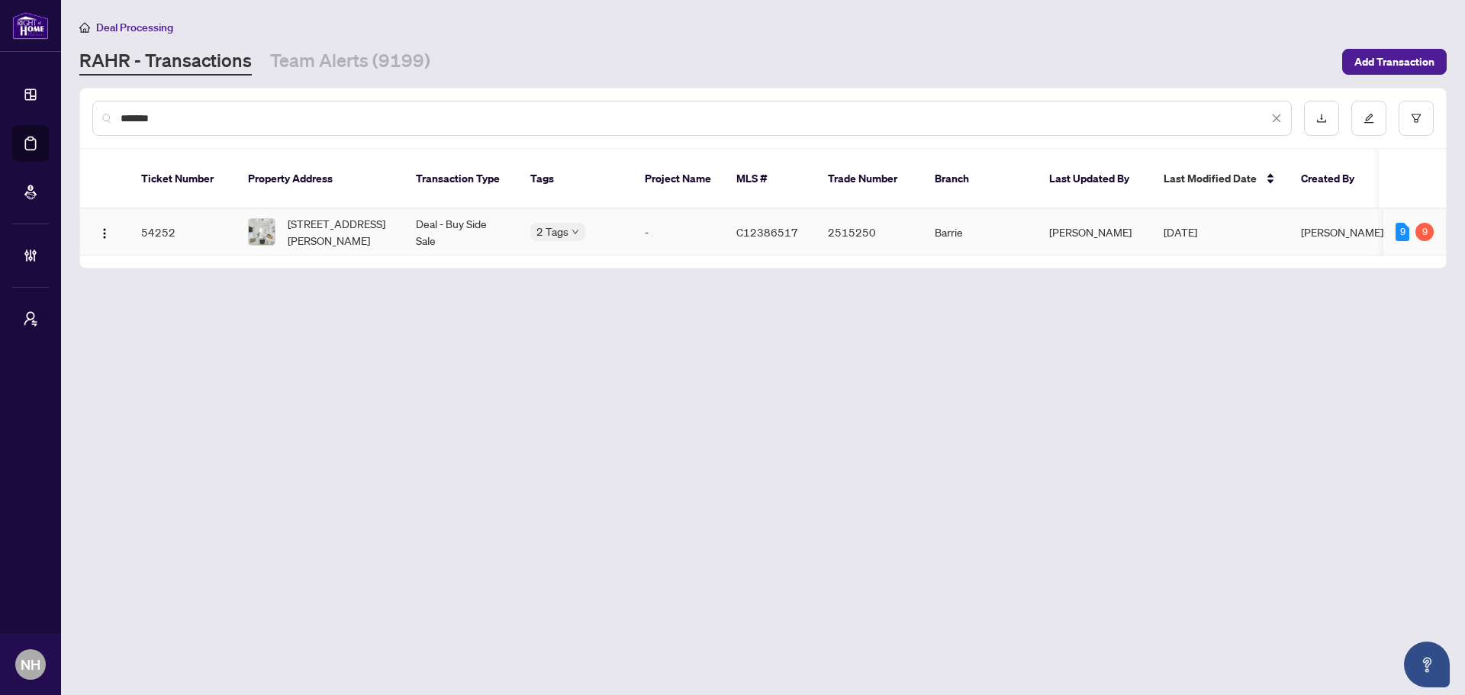
type input "*******"
click at [314, 223] on span "[STREET_ADDRESS][PERSON_NAME]" at bounding box center [340, 232] width 104 height 34
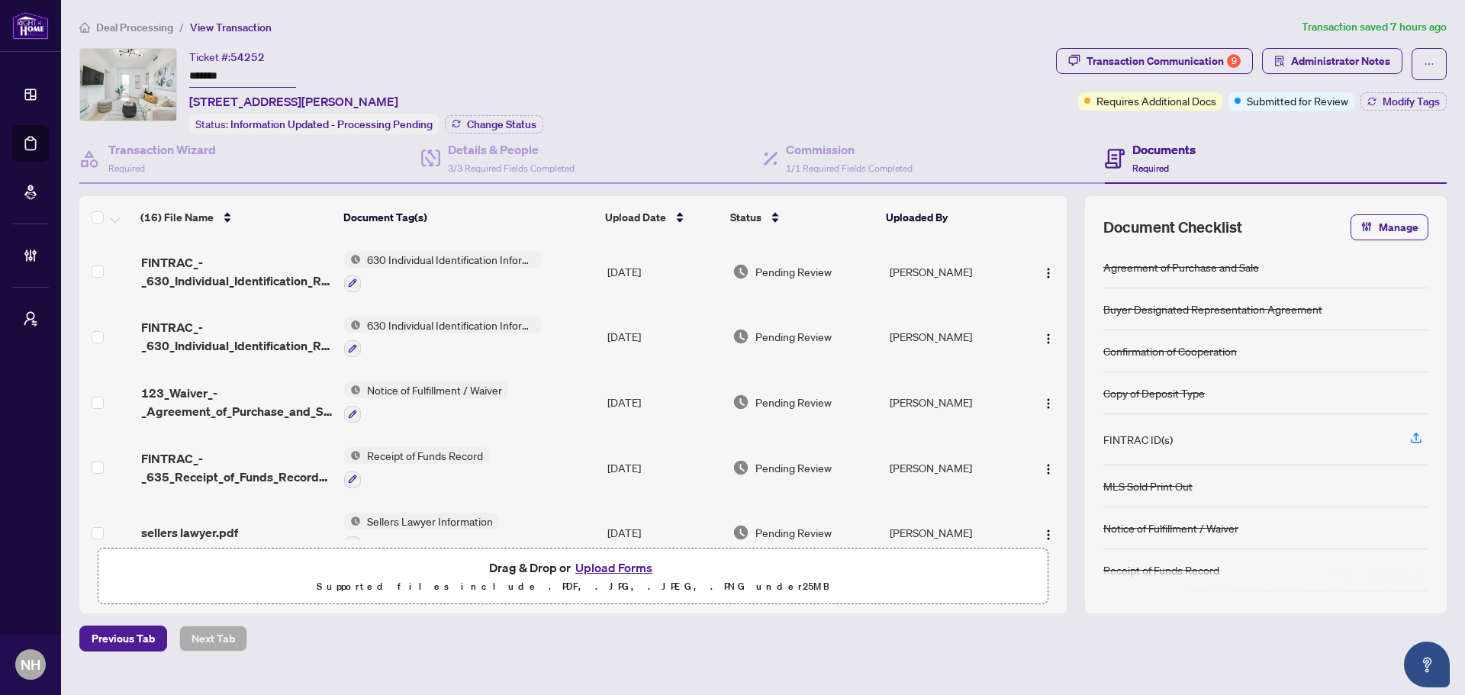
drag, startPoint x: 252, startPoint y: 75, endPoint x: 153, endPoint y: 83, distance: 98.8
click at [143, 68] on div "Ticket #: 54252 ******* [STREET_ADDRESS][PERSON_NAME] Status: Information Updat…" at bounding box center [564, 91] width 970 height 86
